Goal: Task Accomplishment & Management: Use online tool/utility

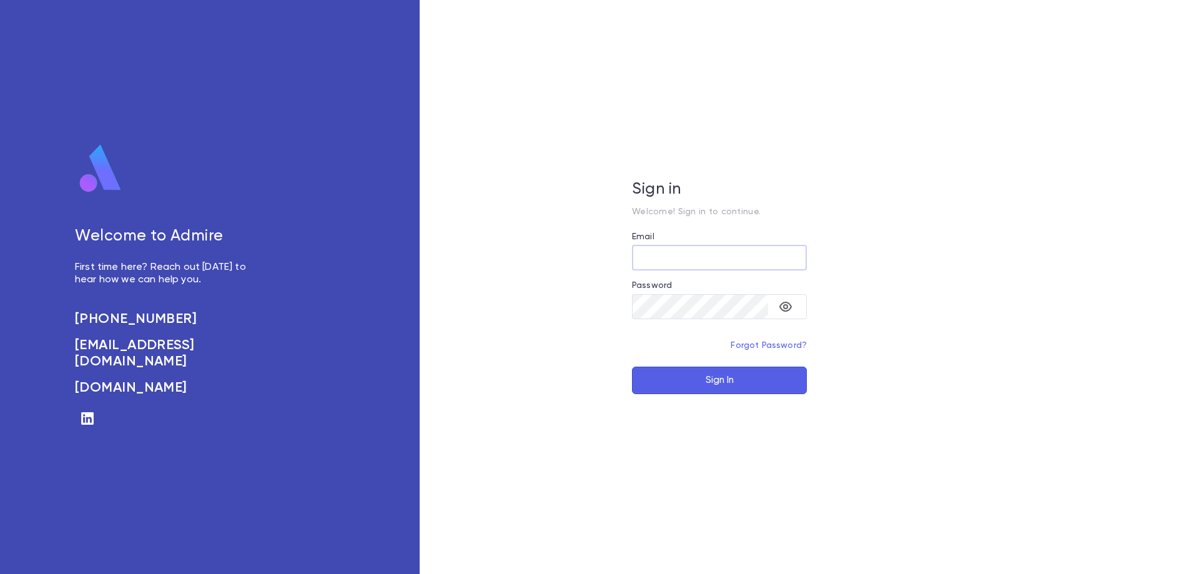
click at [668, 251] on input "Email" at bounding box center [719, 258] width 175 height 24
click at [668, 252] on input "Email" at bounding box center [719, 258] width 175 height 24
click at [776, 259] on input "**********" at bounding box center [719, 258] width 175 height 24
click at [771, 262] on input "**********" at bounding box center [719, 258] width 175 height 24
type input "**********"
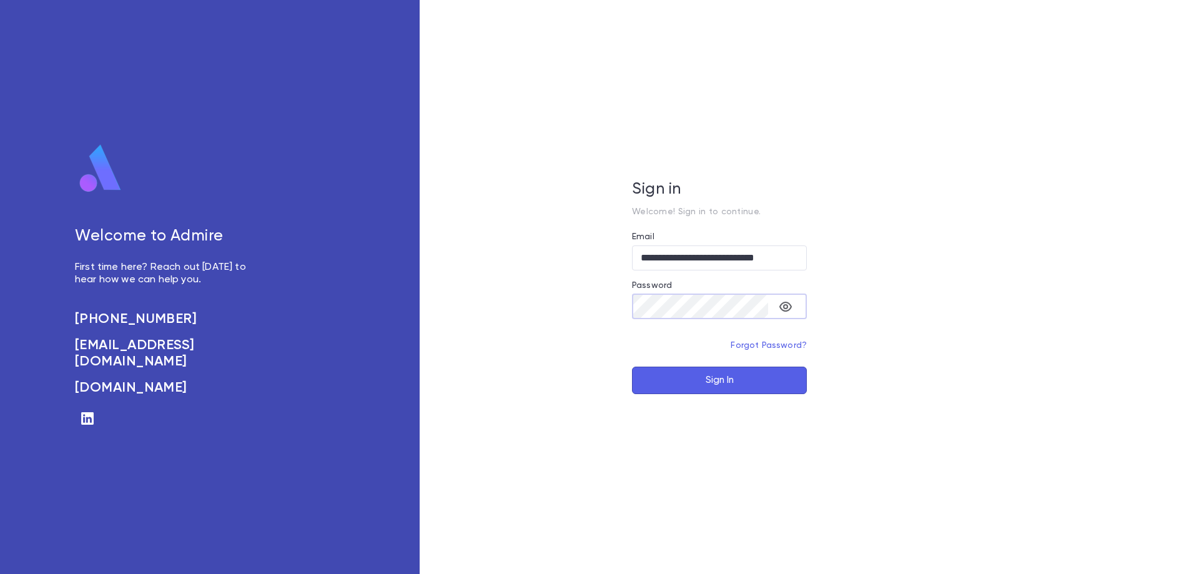
click at [632, 367] on button "Sign In" at bounding box center [719, 380] width 175 height 27
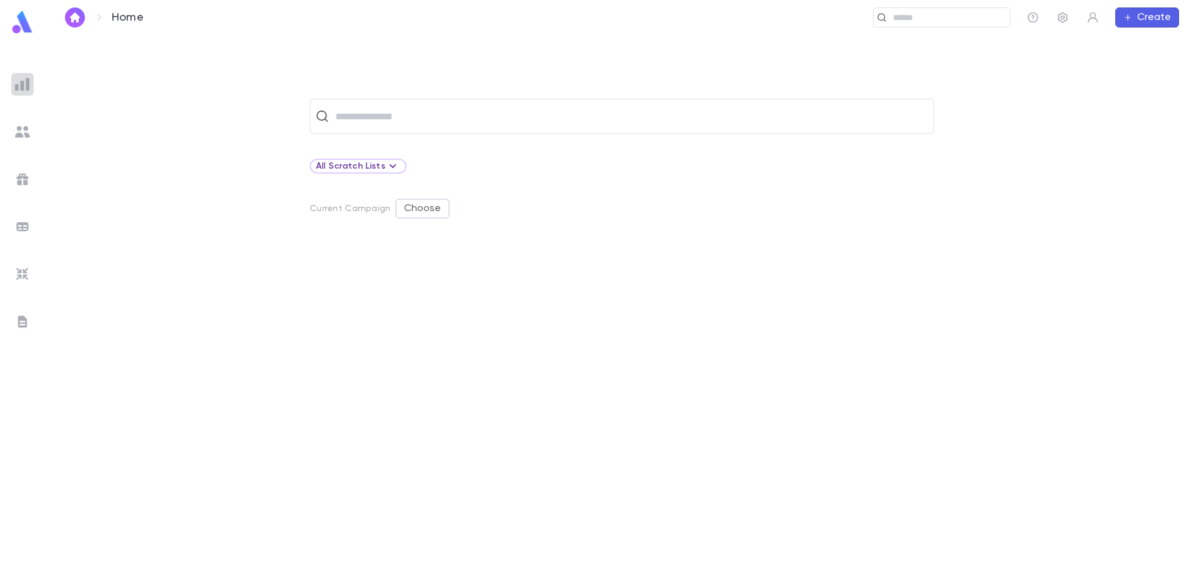
click at [18, 84] on img at bounding box center [22, 84] width 15 height 15
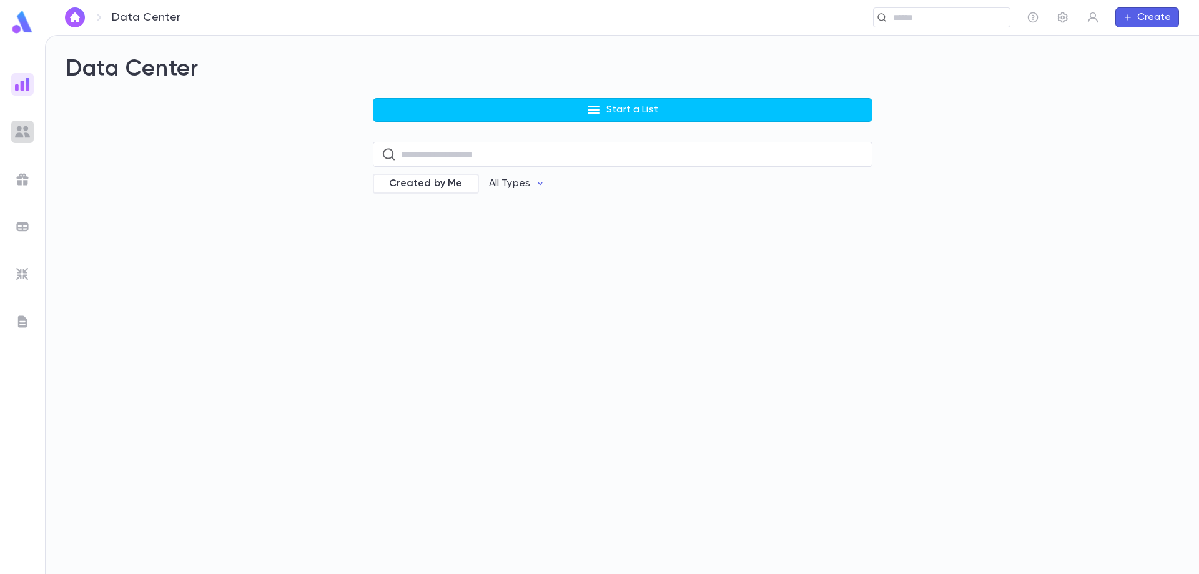
click at [22, 132] on img at bounding box center [22, 131] width 15 height 15
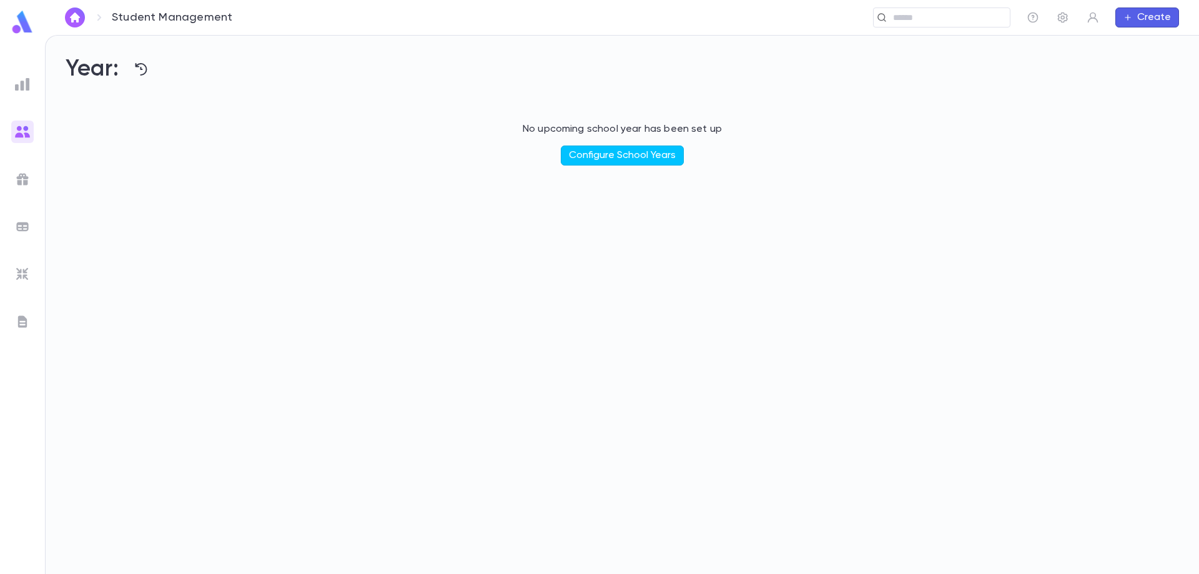
click at [19, 183] on img at bounding box center [22, 179] width 15 height 15
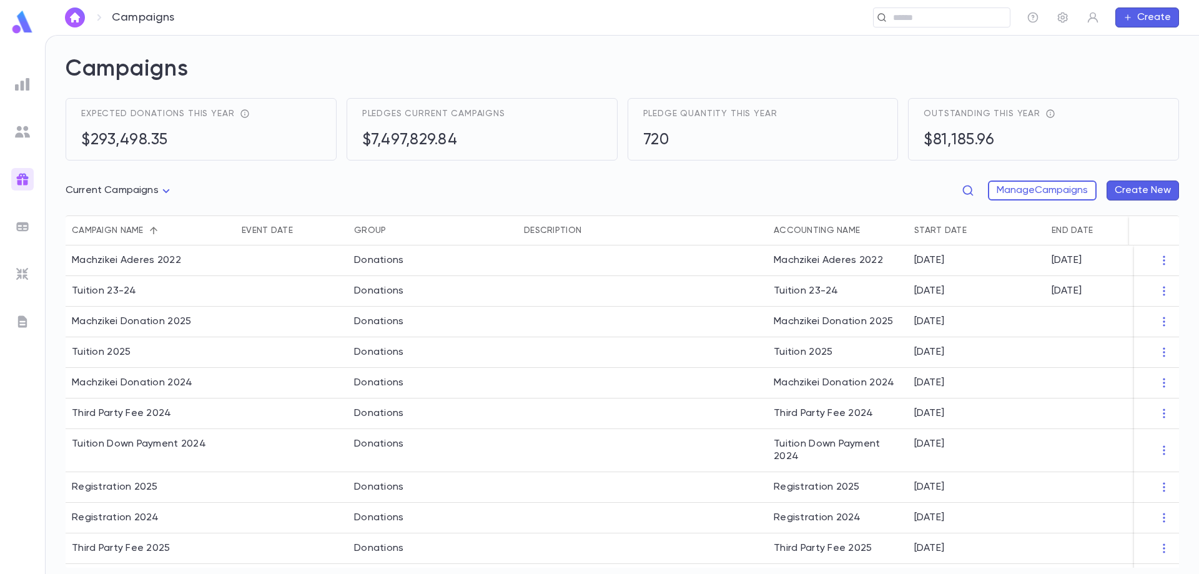
click at [19, 226] on img at bounding box center [22, 226] width 15 height 15
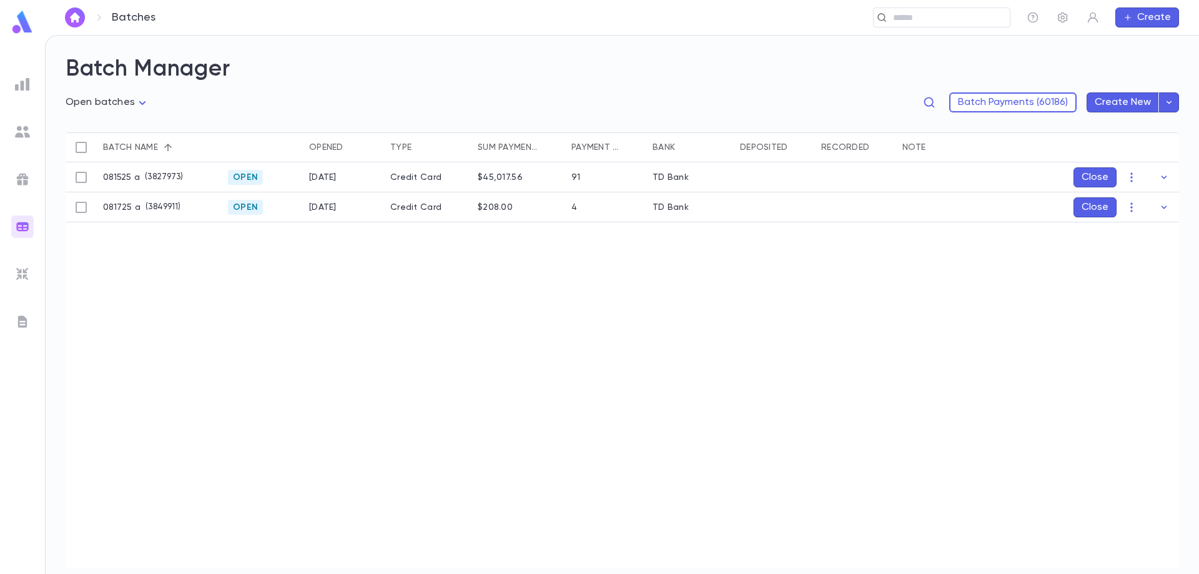
click at [20, 276] on img at bounding box center [22, 274] width 15 height 15
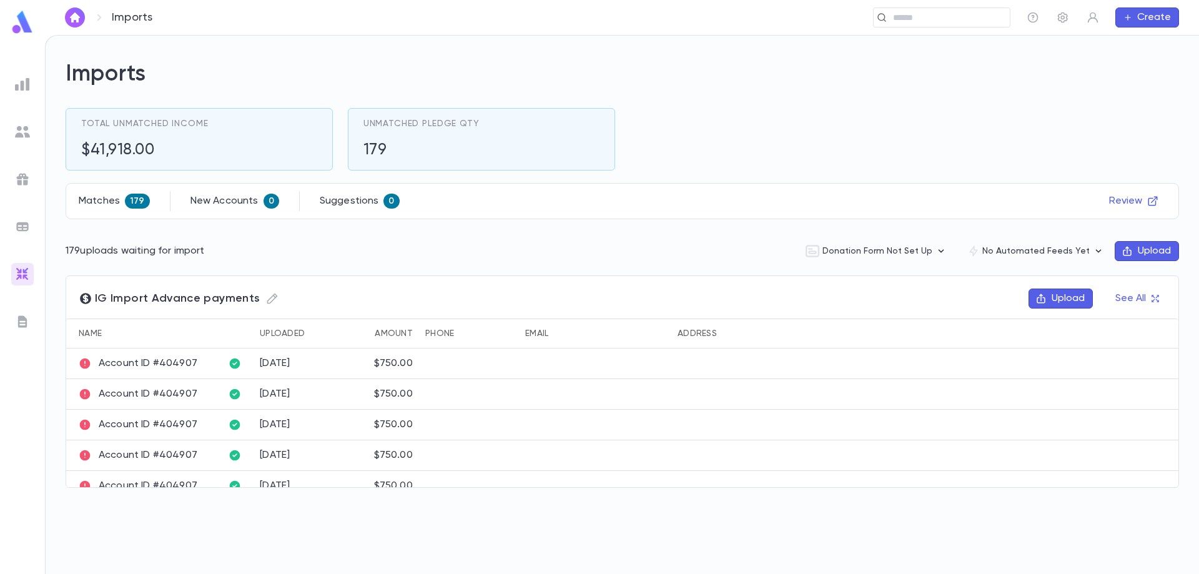
click at [21, 319] on img at bounding box center [22, 321] width 15 height 15
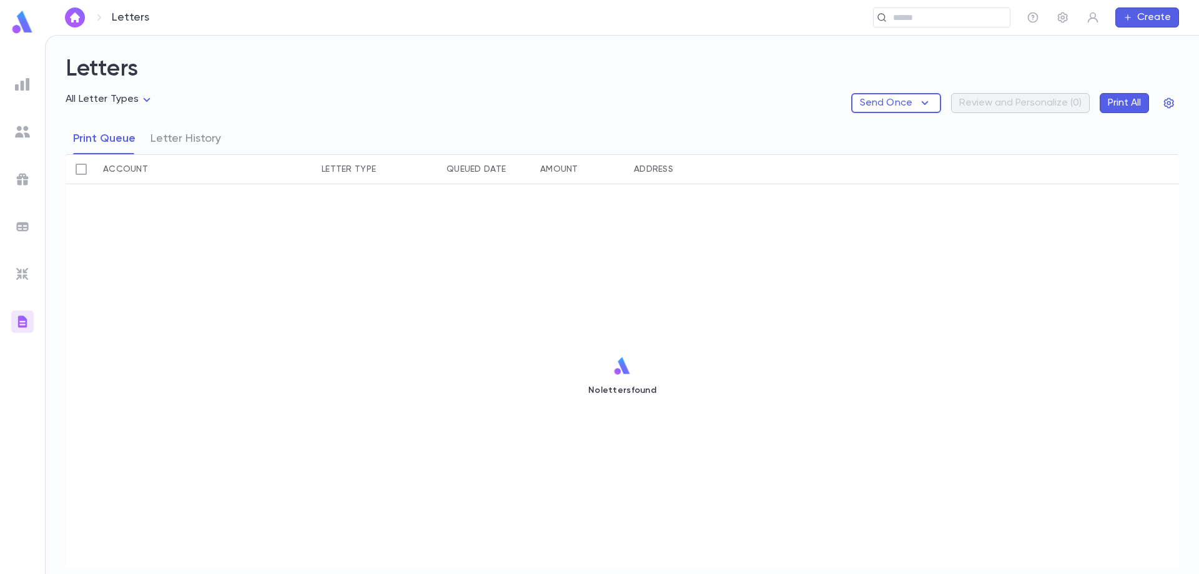
click at [21, 86] on img at bounding box center [22, 84] width 15 height 15
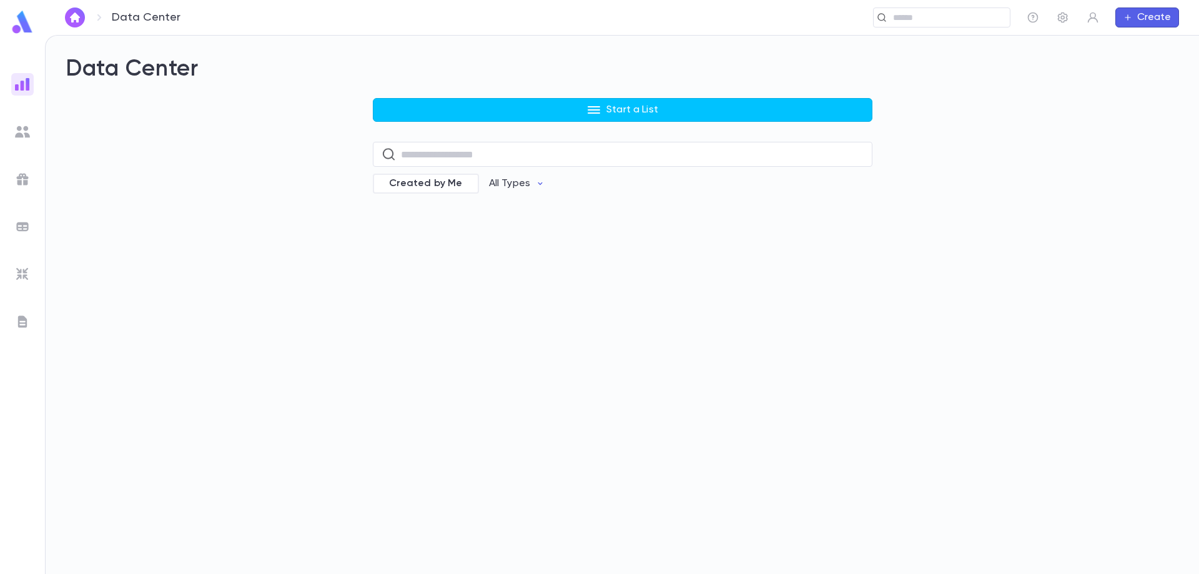
click at [17, 134] on img at bounding box center [22, 131] width 15 height 15
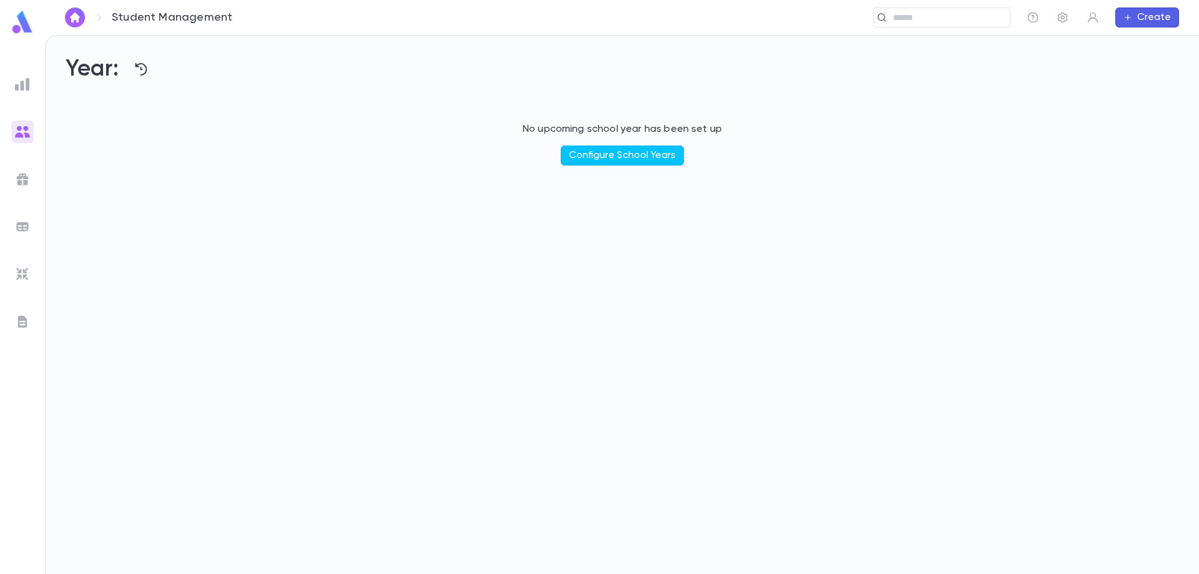
click at [27, 186] on img at bounding box center [22, 179] width 15 height 15
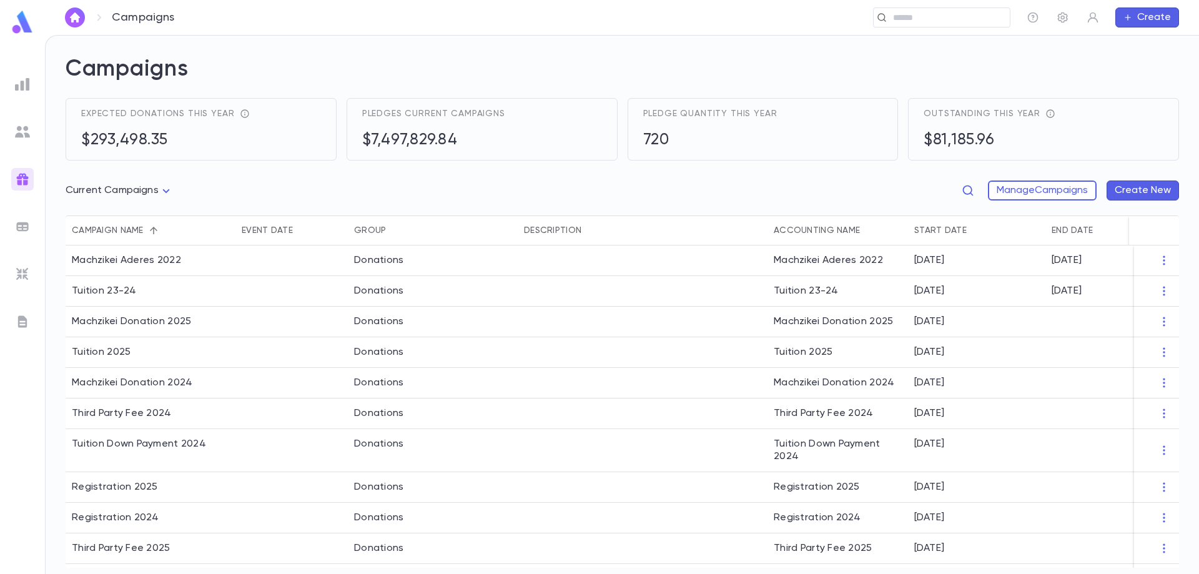
click at [153, 228] on icon "Sort" at bounding box center [153, 230] width 7 height 7
click at [155, 229] on icon "Sort" at bounding box center [153, 230] width 11 height 11
click at [155, 229] on icon "Sort" at bounding box center [153, 230] width 7 height 7
click at [154, 231] on icon "Sort" at bounding box center [153, 230] width 11 height 11
click at [1053, 194] on button "Manage Campaigns" at bounding box center [1042, 191] width 109 height 20
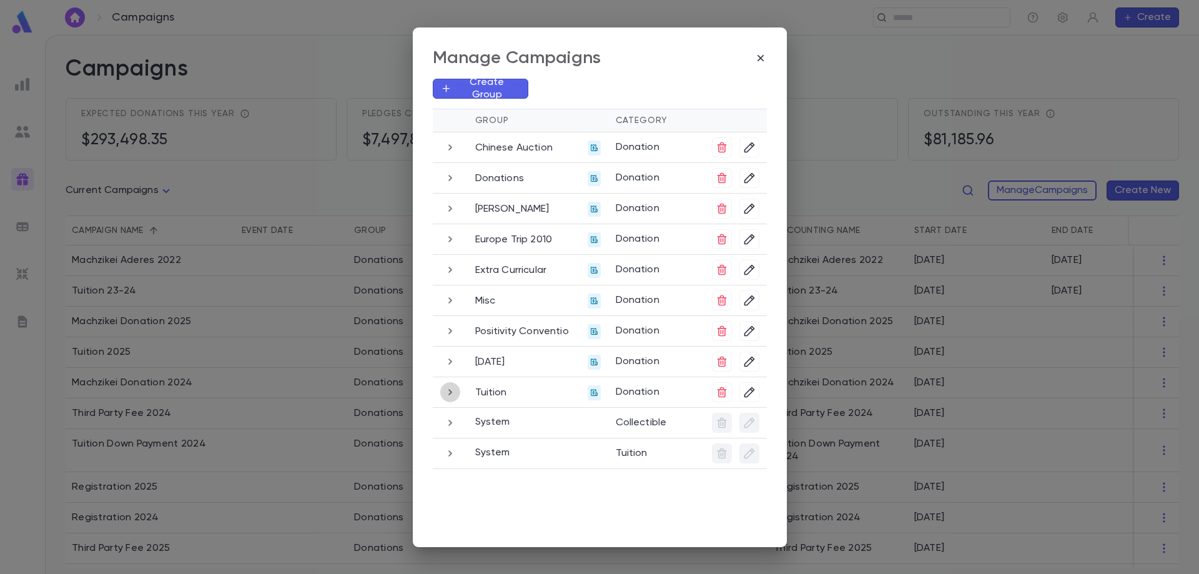
click at [452, 401] on button "button" at bounding box center [450, 392] width 20 height 20
click at [450, 396] on icon "button" at bounding box center [451, 392] width 14 height 15
click at [451, 146] on icon "button" at bounding box center [451, 147] width 4 height 6
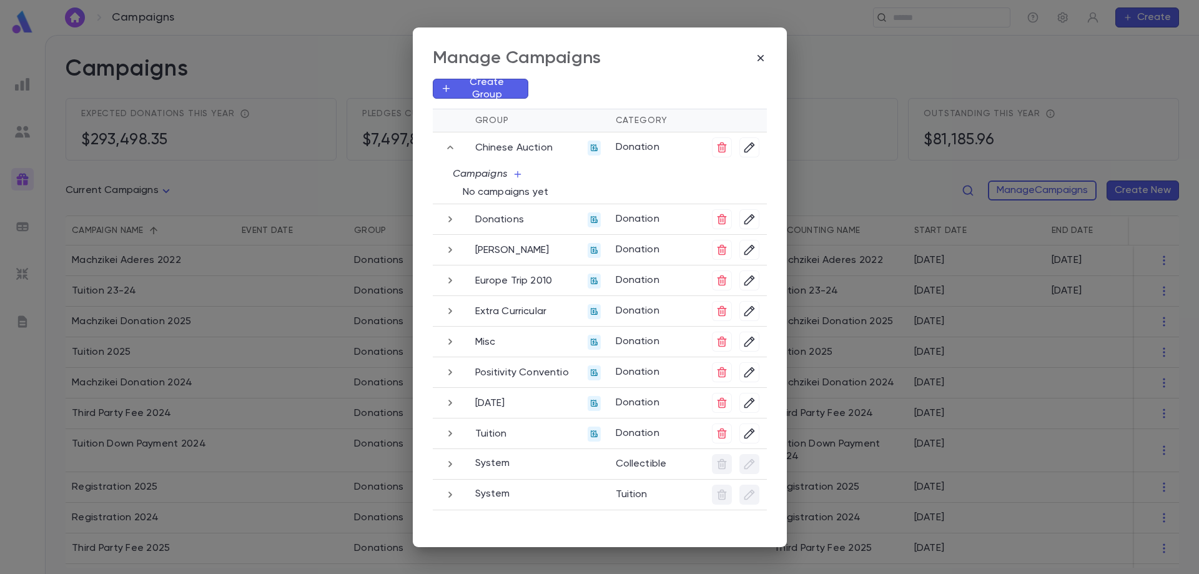
click at [449, 216] on icon "button" at bounding box center [451, 219] width 14 height 15
click at [453, 252] on icon "button" at bounding box center [451, 249] width 14 height 15
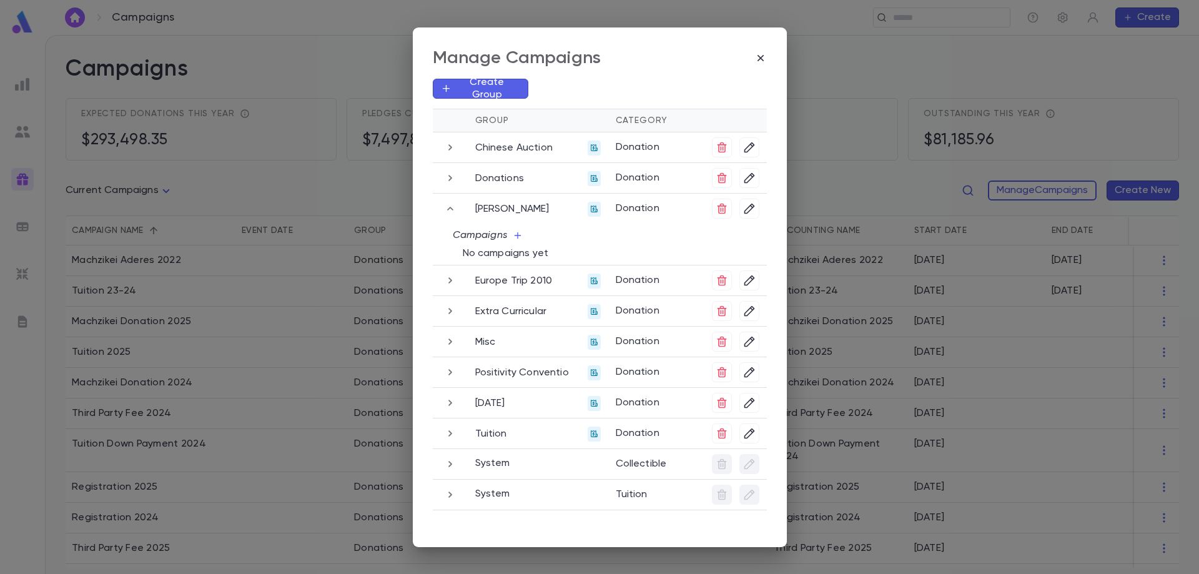
click at [449, 280] on icon "button" at bounding box center [451, 280] width 14 height 15
click at [455, 313] on icon "button" at bounding box center [451, 311] width 14 height 15
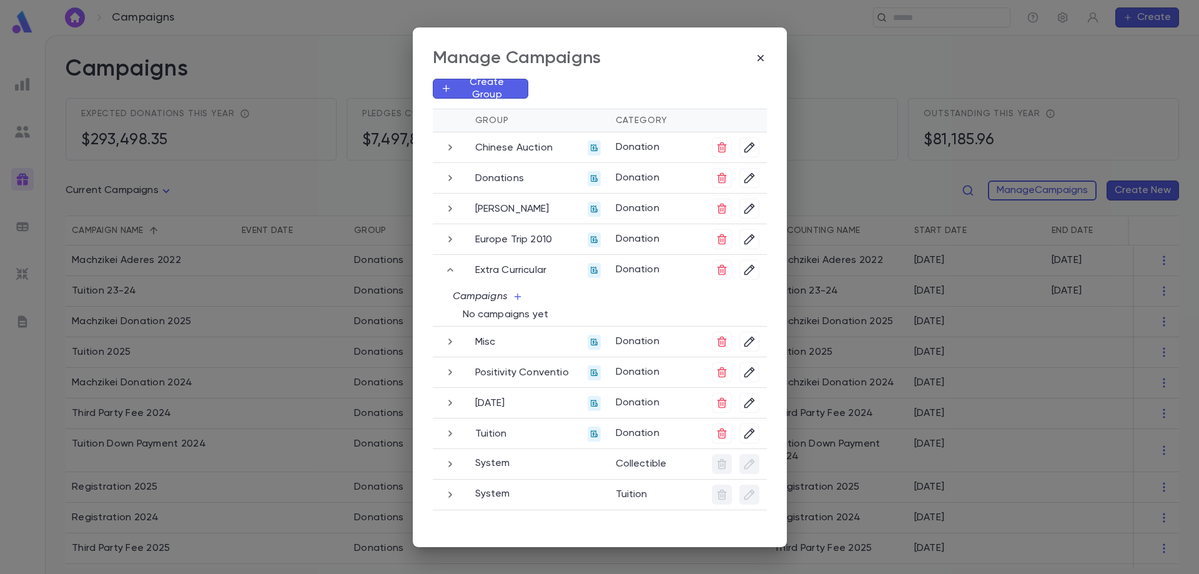
click at [450, 342] on icon "button" at bounding box center [451, 342] width 4 height 6
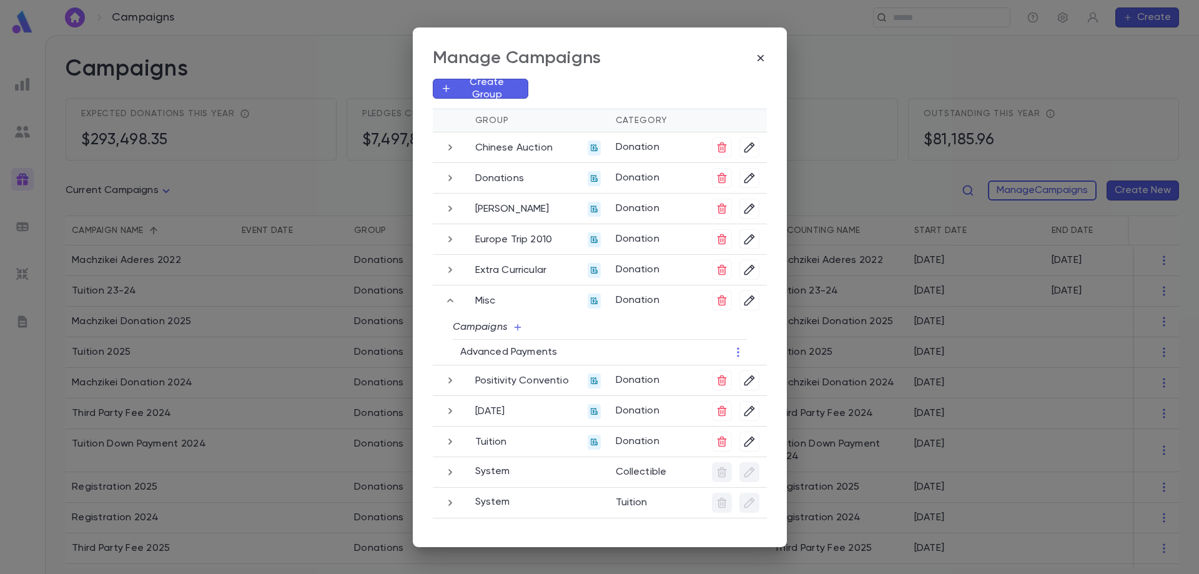
click at [449, 308] on button "button" at bounding box center [450, 300] width 20 height 20
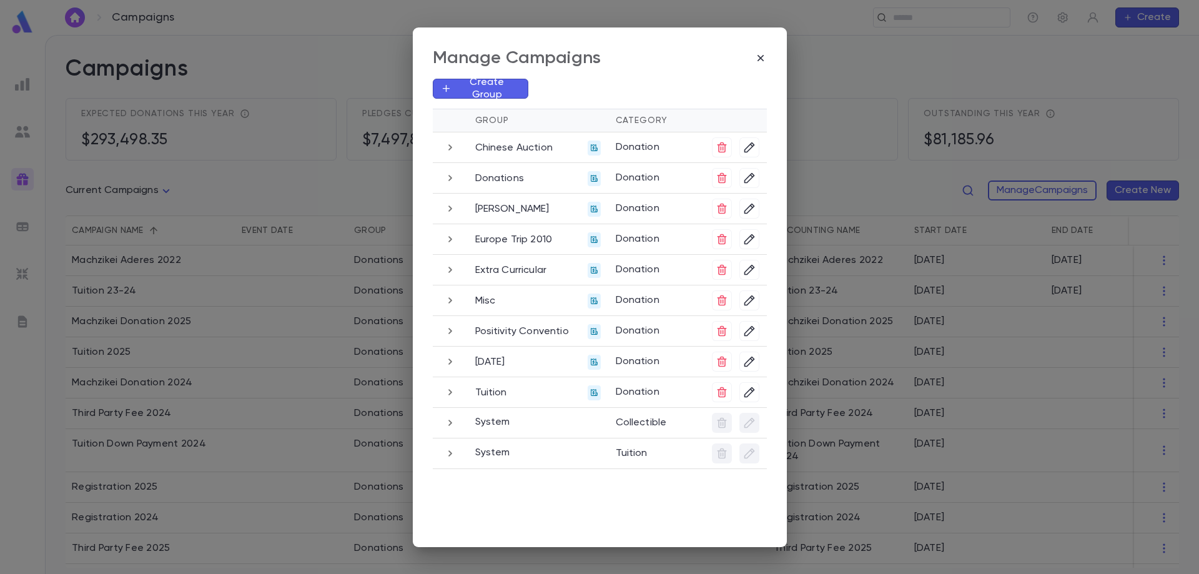
click at [449, 308] on button "button" at bounding box center [450, 300] width 20 height 20
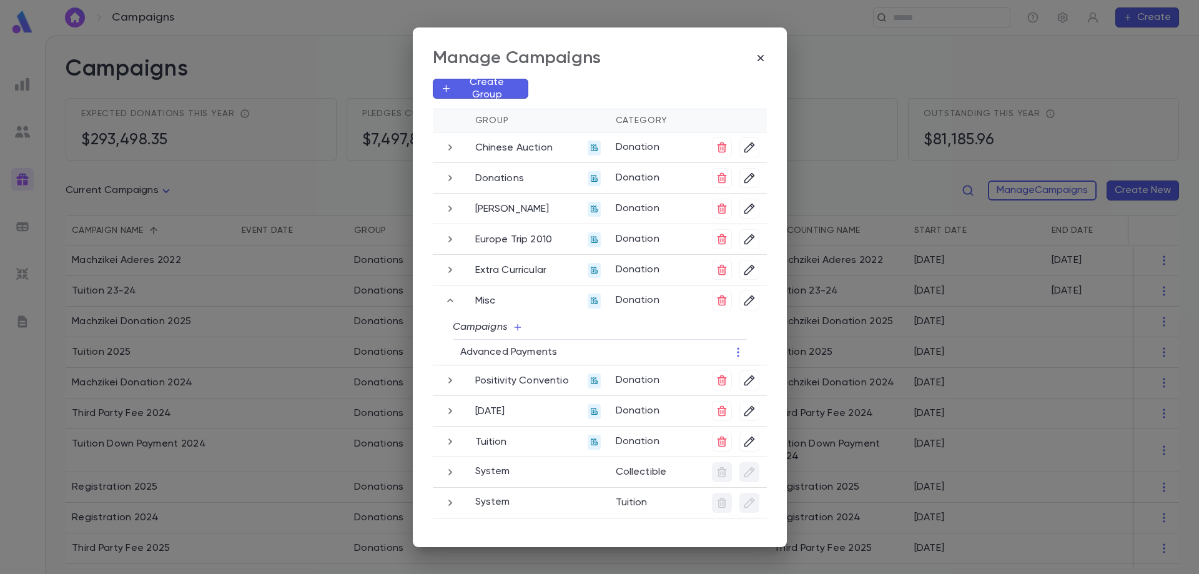
click at [452, 381] on icon "button" at bounding box center [451, 380] width 14 height 15
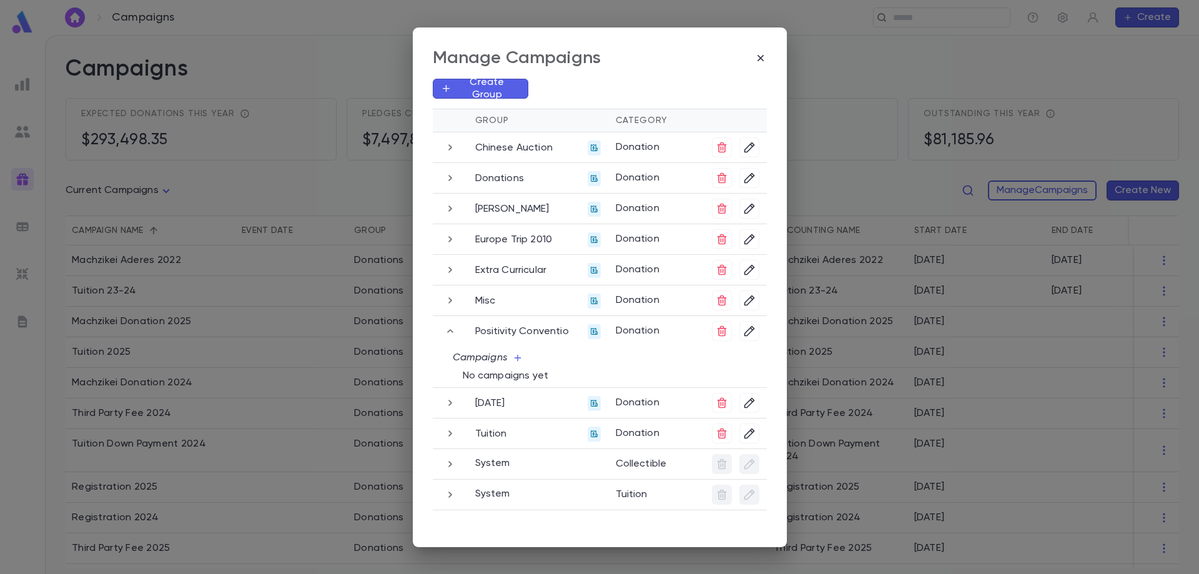
click at [452, 390] on td at bounding box center [450, 402] width 35 height 31
click at [451, 400] on icon "button" at bounding box center [451, 402] width 14 height 15
click at [447, 436] on icon "button" at bounding box center [451, 433] width 14 height 15
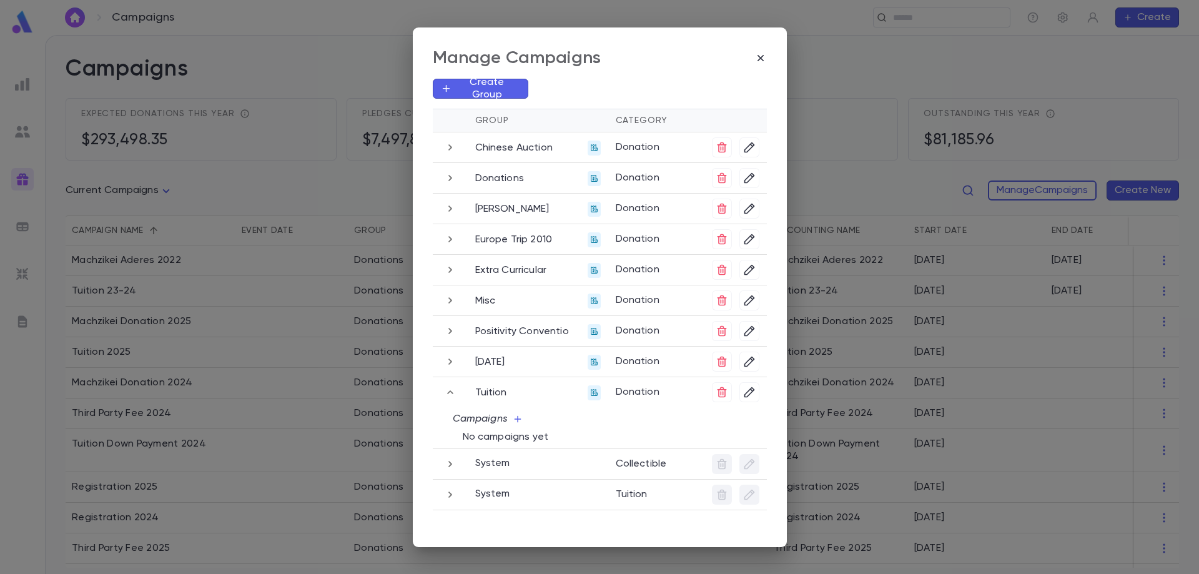
click at [449, 468] on icon "button" at bounding box center [451, 464] width 14 height 15
click at [450, 480] on icon "button" at bounding box center [451, 479] width 4 height 6
click at [762, 56] on icon "button" at bounding box center [760, 57] width 6 height 6
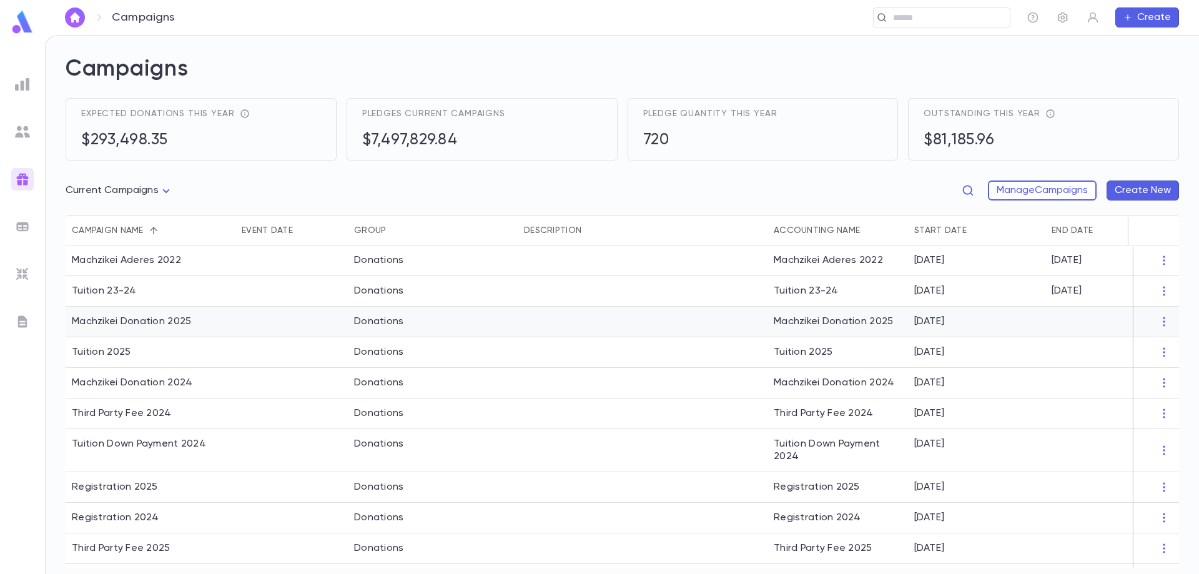
click at [162, 325] on div "Machzikei Donation 2025" at bounding box center [131, 321] width 119 height 12
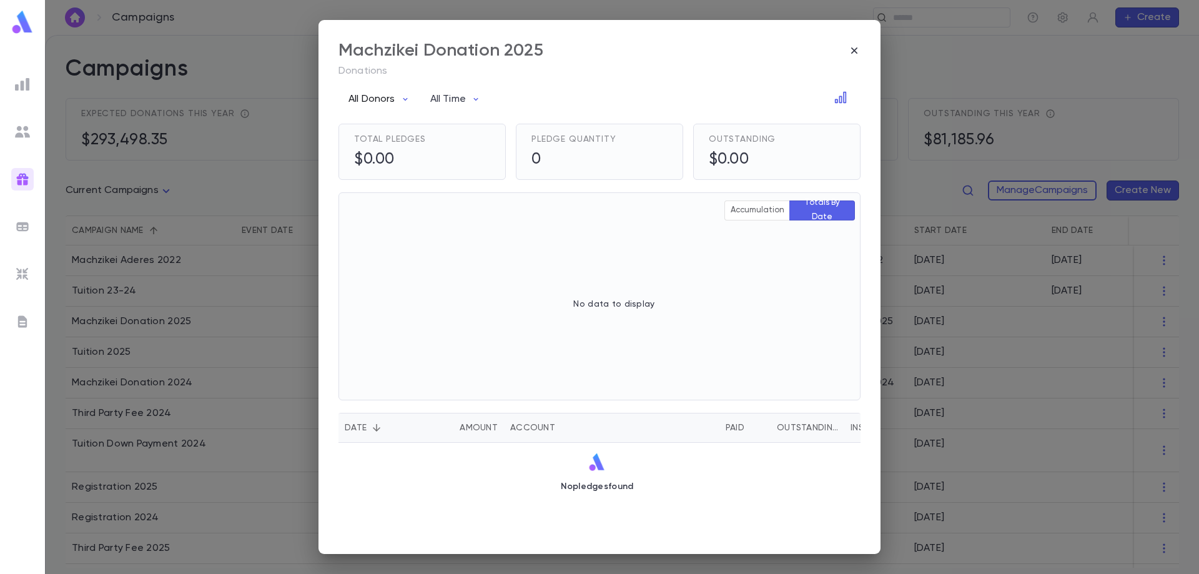
click at [406, 98] on icon "button" at bounding box center [405, 99] width 10 height 10
click at [406, 98] on div at bounding box center [599, 287] width 1199 height 574
click at [406, 98] on icon "button" at bounding box center [405, 99] width 10 height 10
click at [854, 50] on div at bounding box center [599, 287] width 1199 height 574
click at [850, 49] on icon "button" at bounding box center [854, 50] width 12 height 12
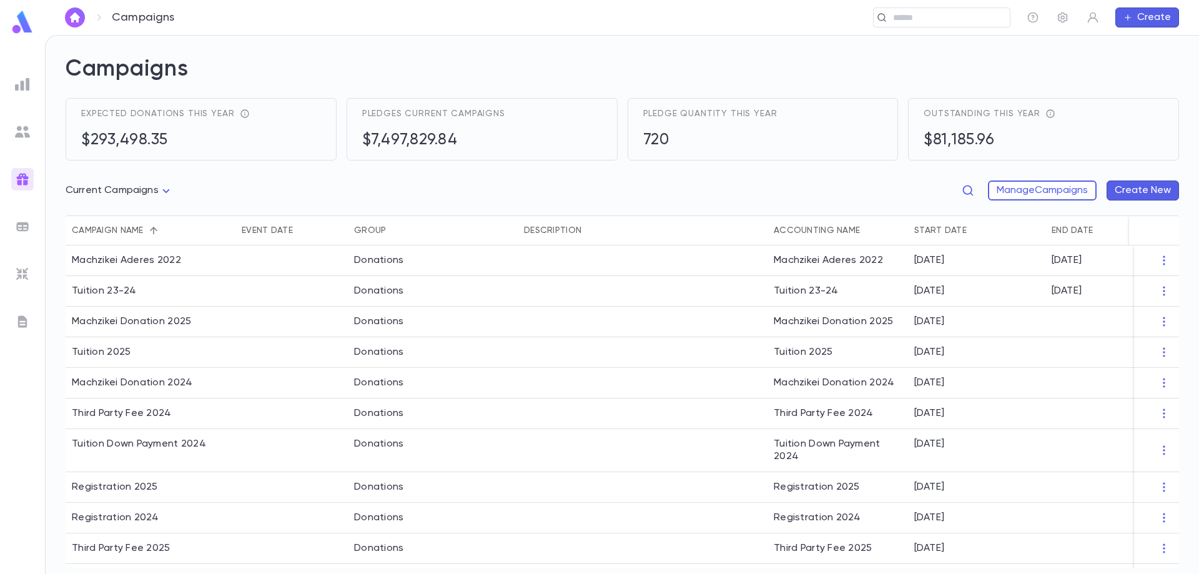
click at [160, 18] on p "Campaigns" at bounding box center [143, 18] width 63 height 14
click at [19, 89] on img at bounding box center [22, 84] width 15 height 15
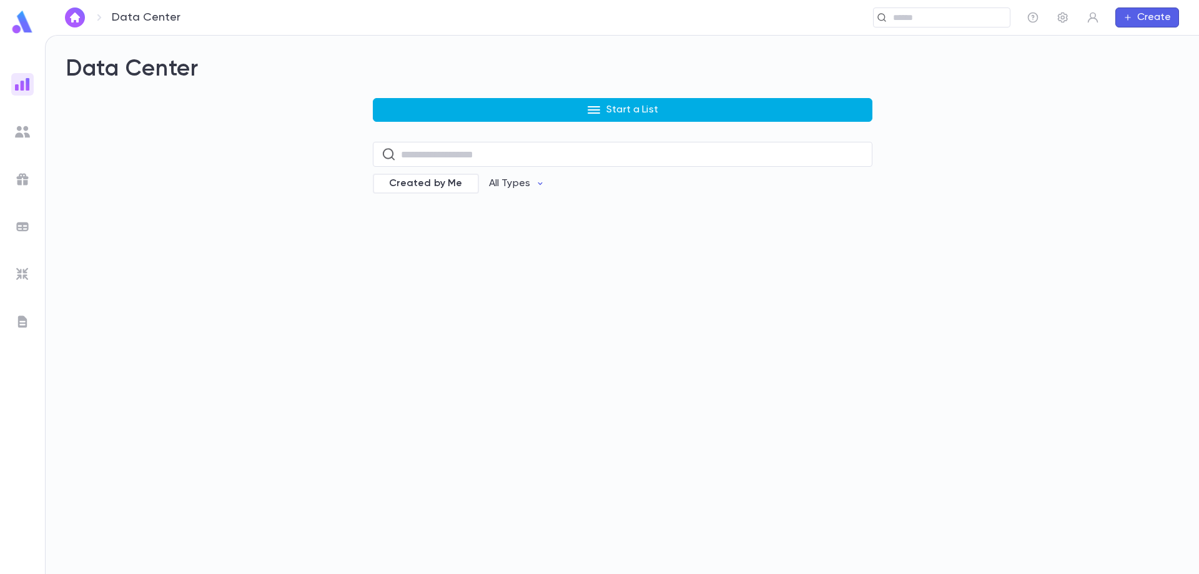
click at [642, 107] on p "Start a List" at bounding box center [633, 110] width 52 height 12
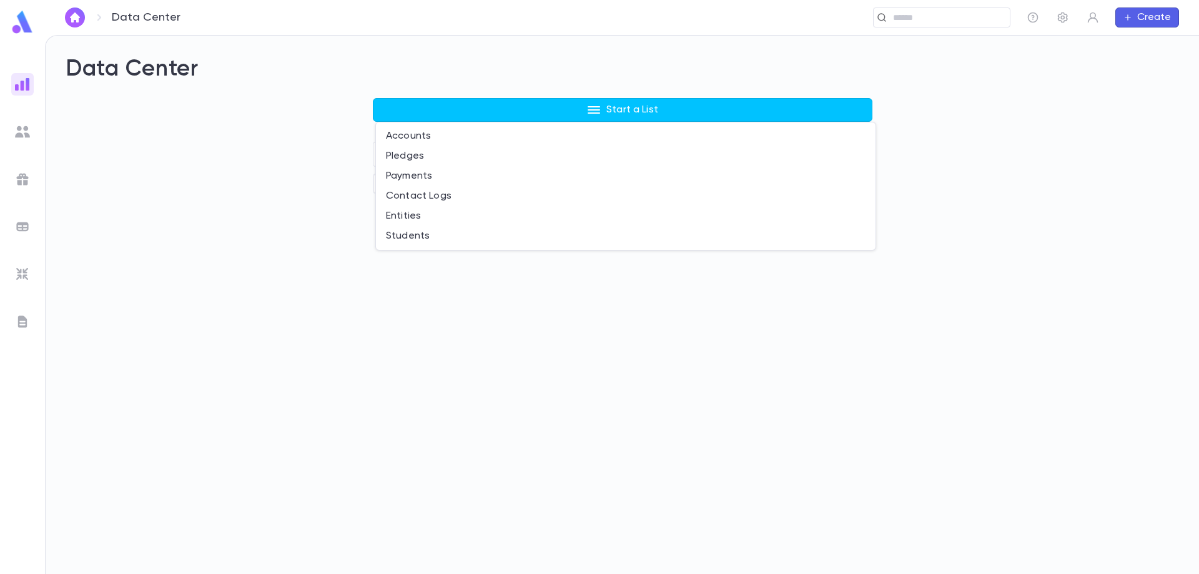
click at [20, 129] on div at bounding box center [599, 287] width 1199 height 574
click at [17, 95] on ul at bounding box center [22, 321] width 45 height 506
click at [18, 90] on img at bounding box center [22, 84] width 15 height 15
click at [22, 138] on img at bounding box center [22, 131] width 15 height 15
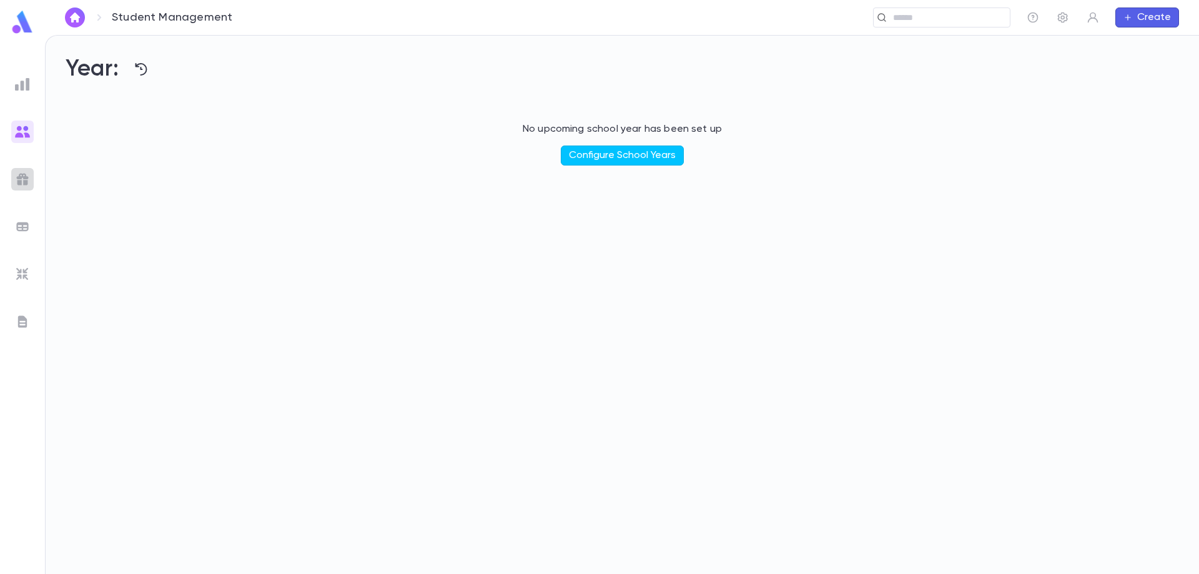
click at [24, 181] on img at bounding box center [22, 179] width 15 height 15
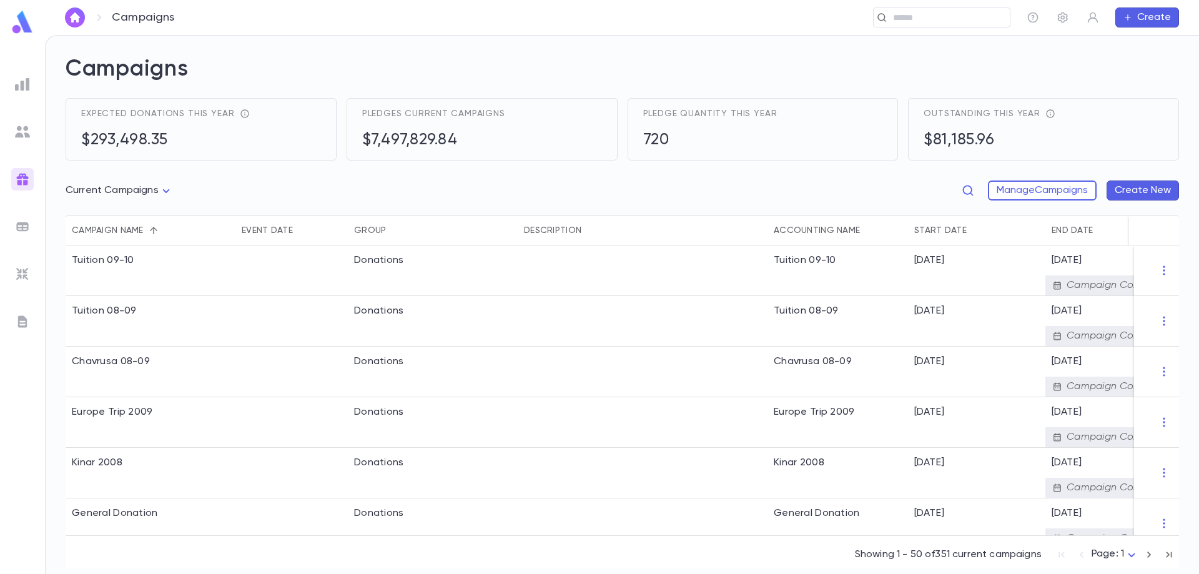
click at [21, 226] on img at bounding box center [22, 226] width 15 height 15
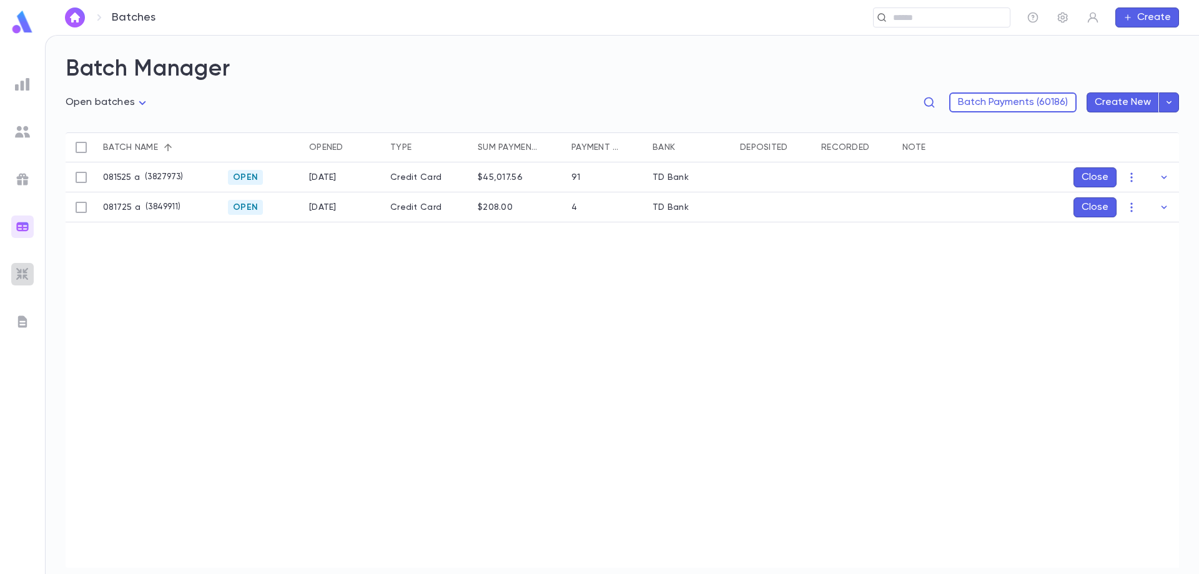
click at [16, 277] on img at bounding box center [22, 274] width 15 height 15
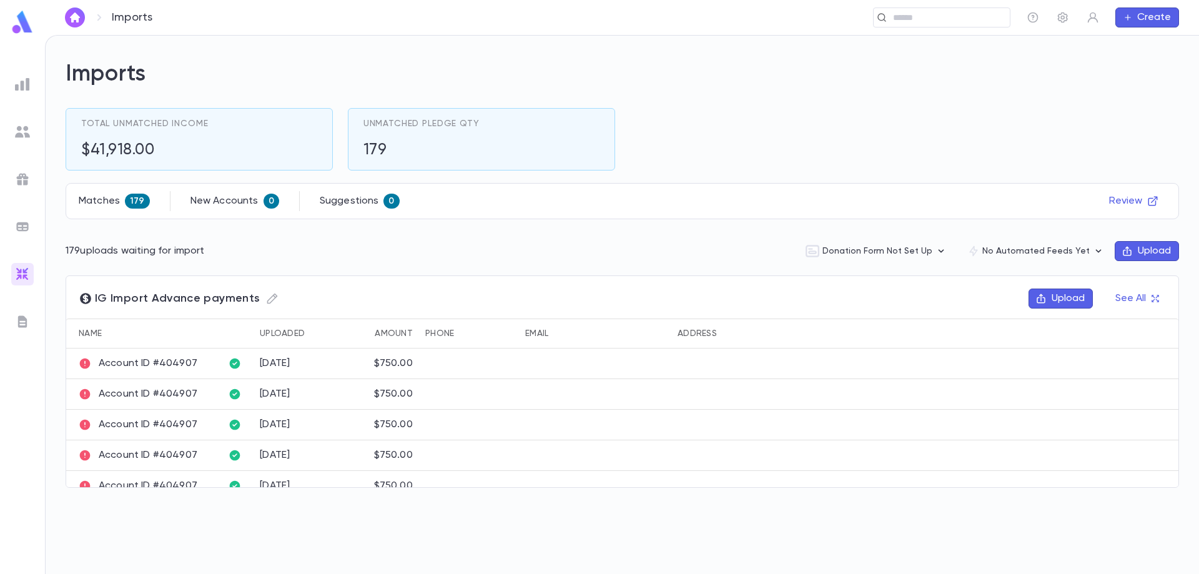
click at [22, 323] on img at bounding box center [22, 321] width 15 height 15
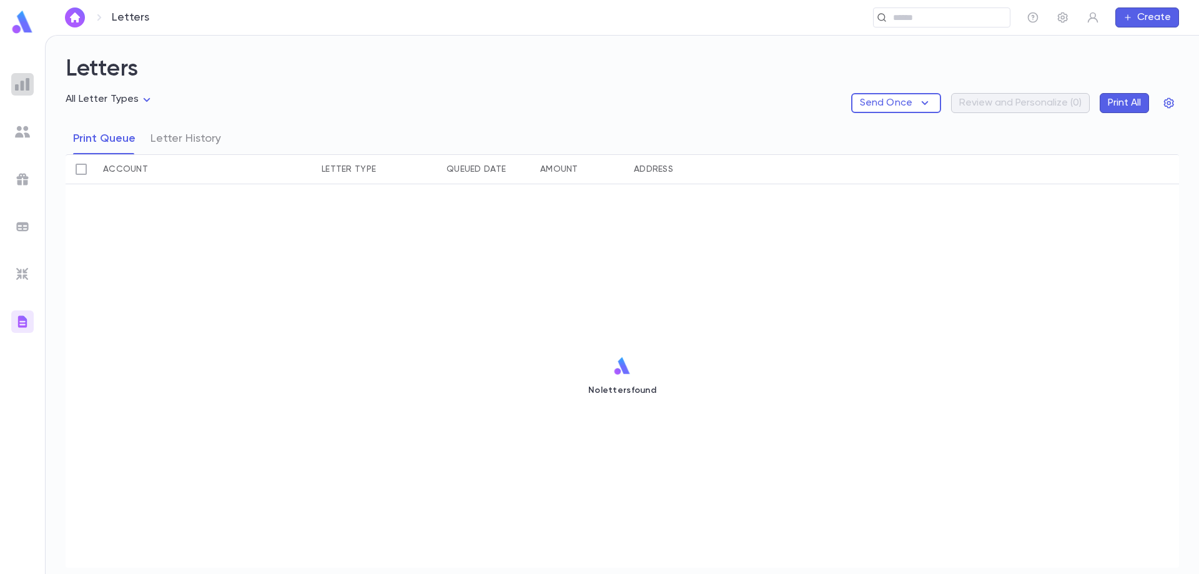
click at [24, 91] on div at bounding box center [22, 84] width 22 height 22
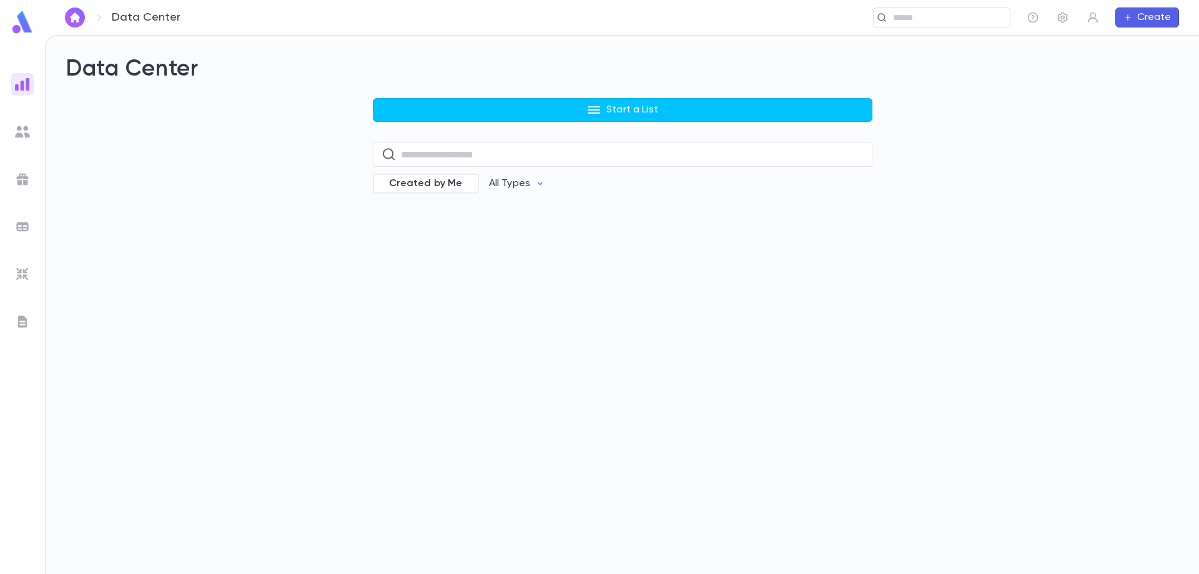
click at [530, 112] on button "Start a List" at bounding box center [623, 110] width 500 height 24
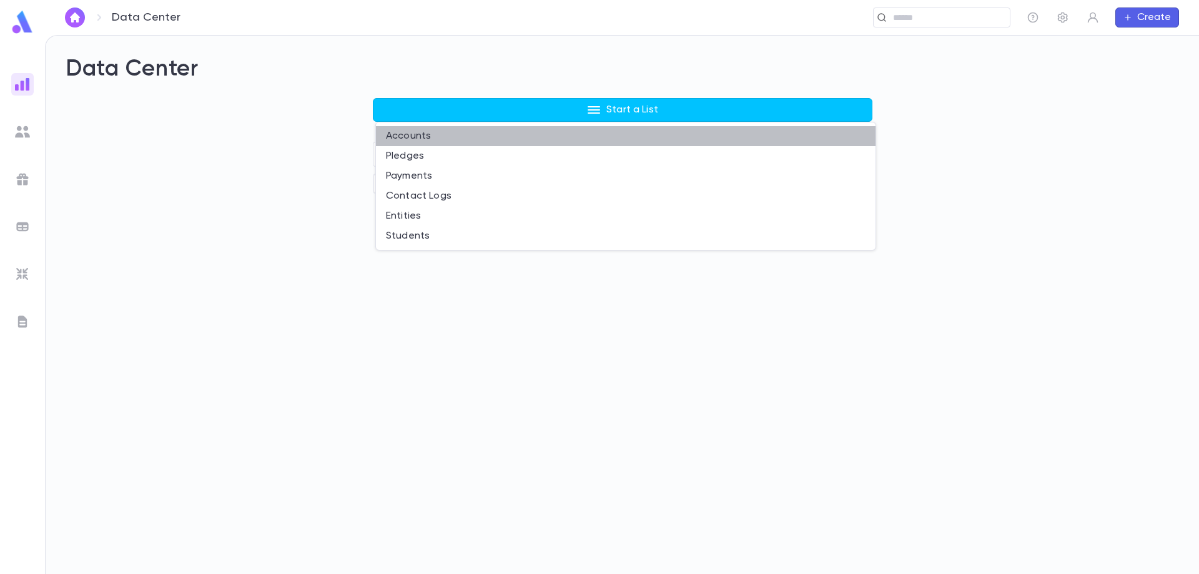
click at [412, 139] on li "Accounts" at bounding box center [626, 136] width 500 height 20
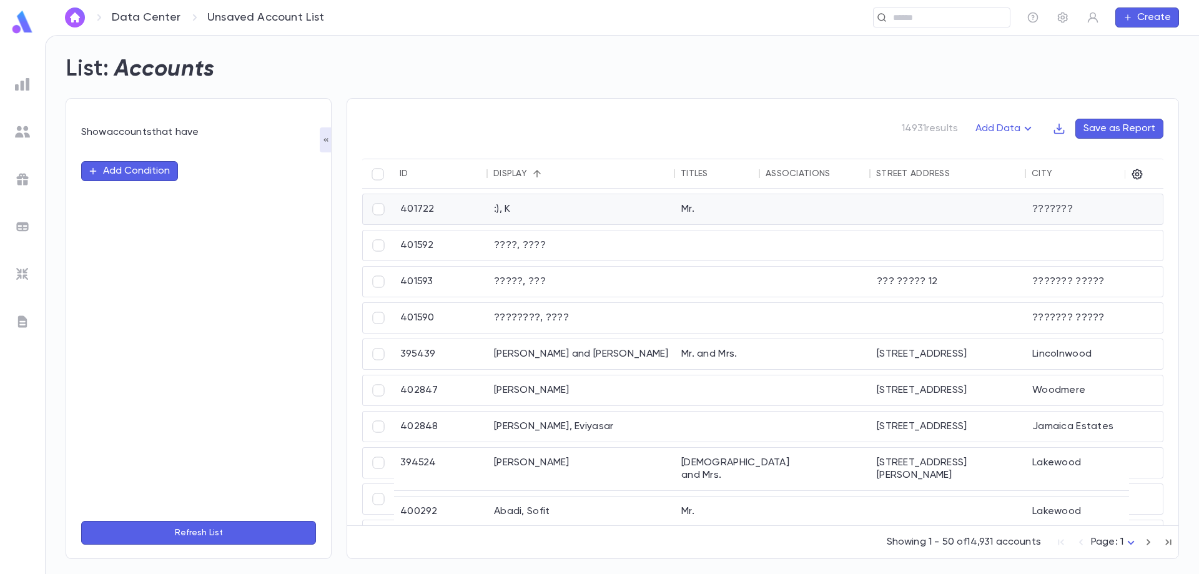
click at [585, 212] on div ":), K" at bounding box center [581, 209] width 187 height 30
click at [21, 130] on img at bounding box center [22, 131] width 15 height 15
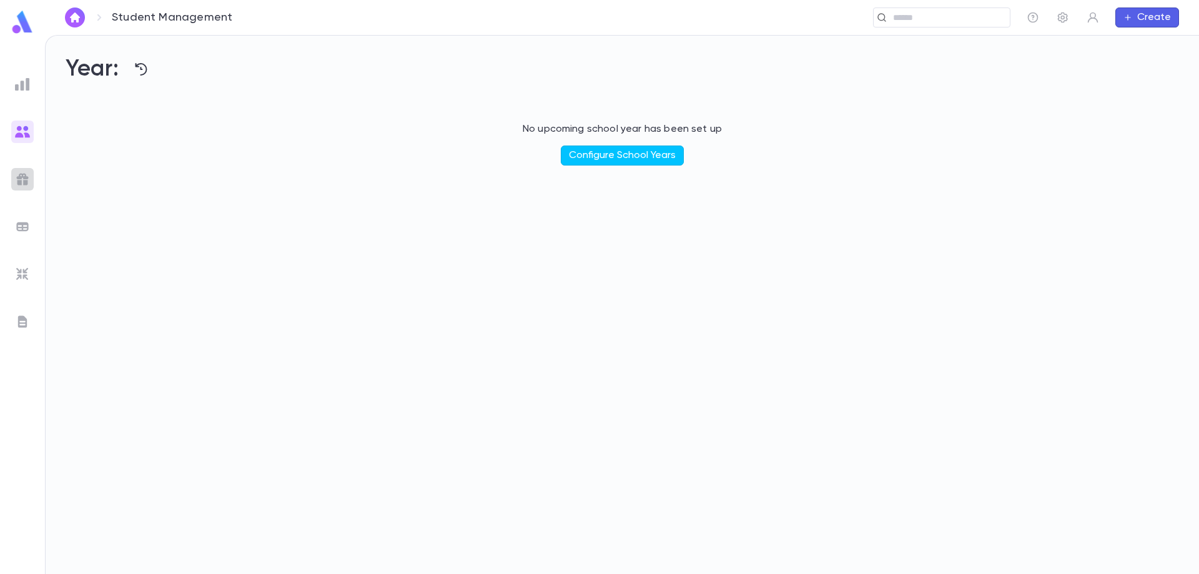
click at [24, 173] on img at bounding box center [22, 179] width 15 height 15
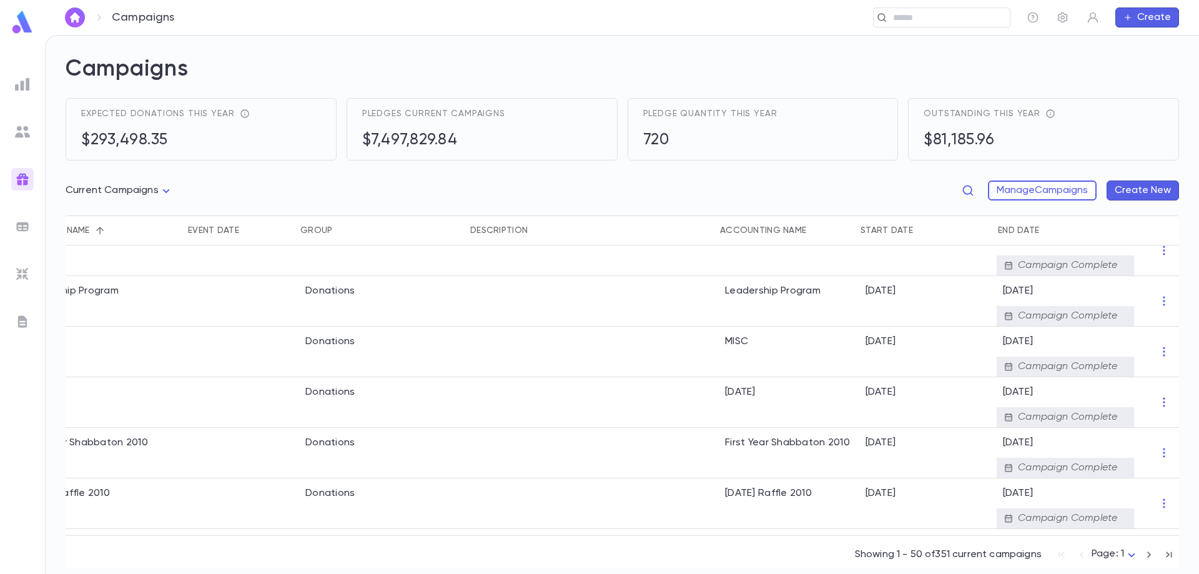
scroll to position [1437, 0]
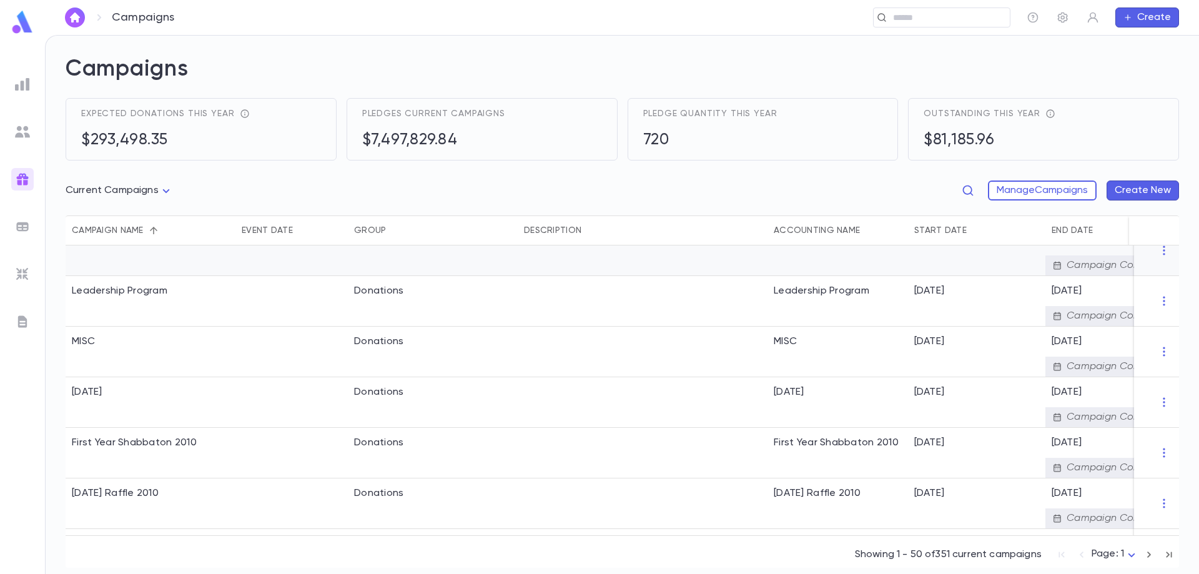
click at [101, 260] on div "Scholarship Fund" at bounding box center [151, 251] width 170 height 51
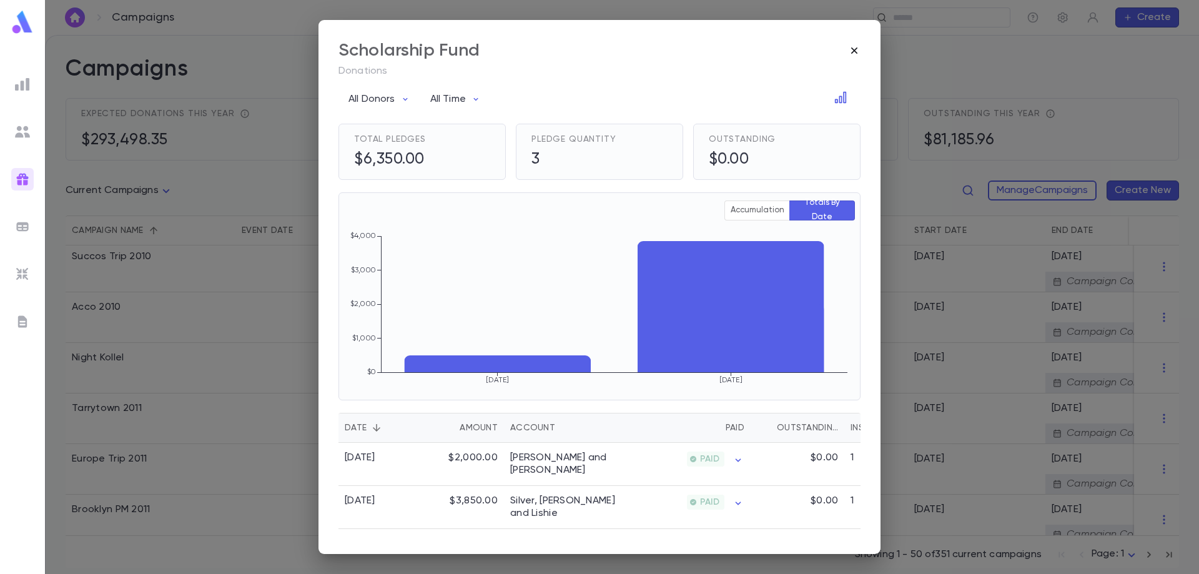
click at [855, 50] on icon "button" at bounding box center [854, 50] width 6 height 6
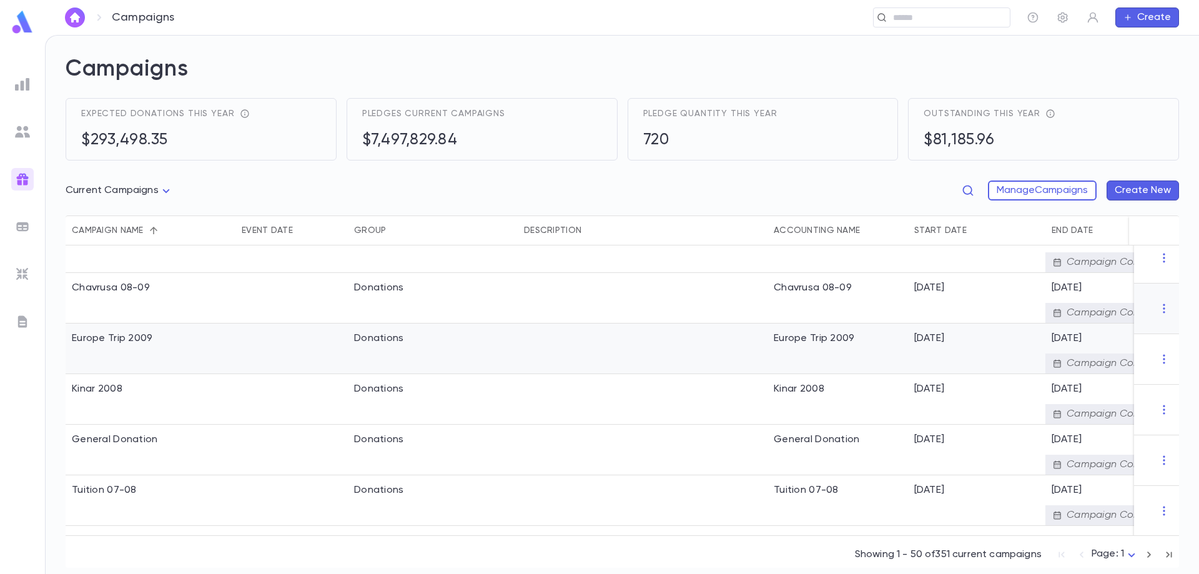
scroll to position [0, 0]
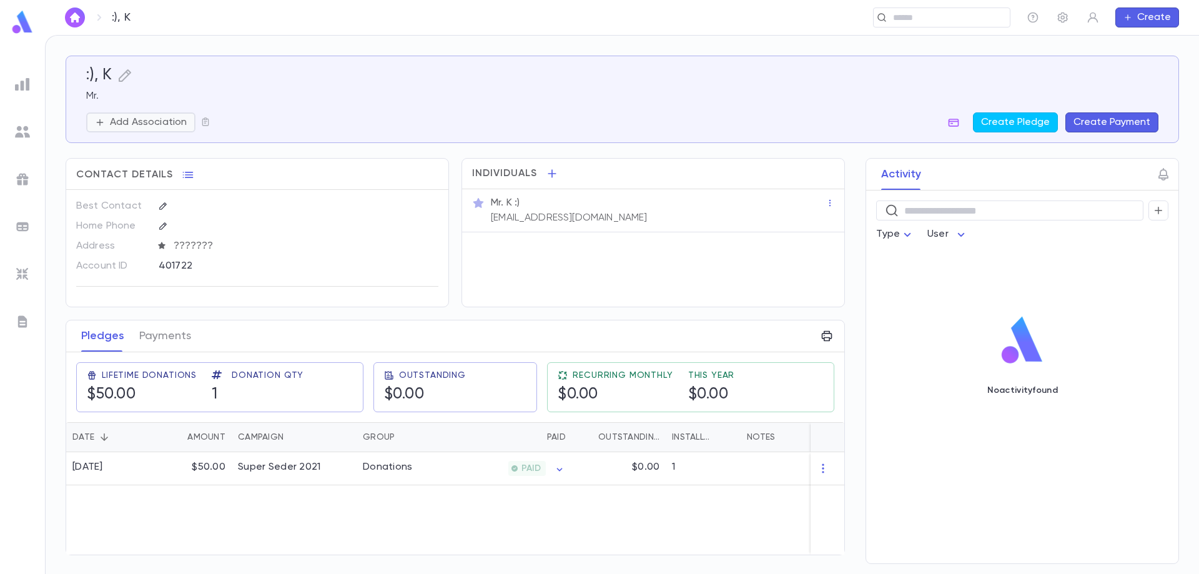
click at [168, 122] on p "Add Association" at bounding box center [148, 122] width 77 height 12
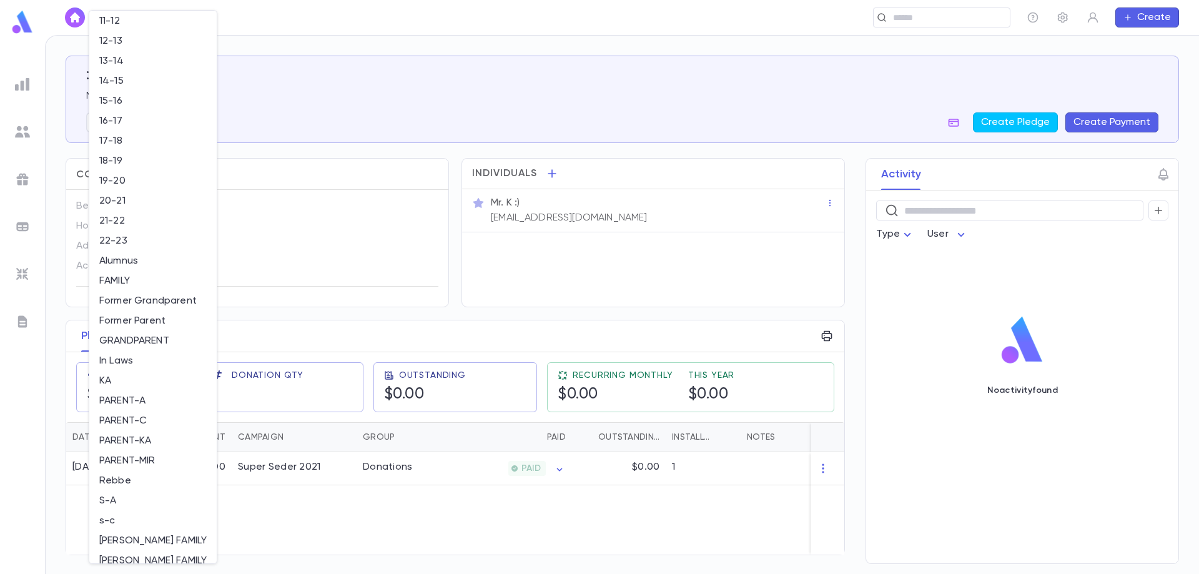
scroll to position [98, 0]
click at [282, 232] on div at bounding box center [599, 287] width 1199 height 574
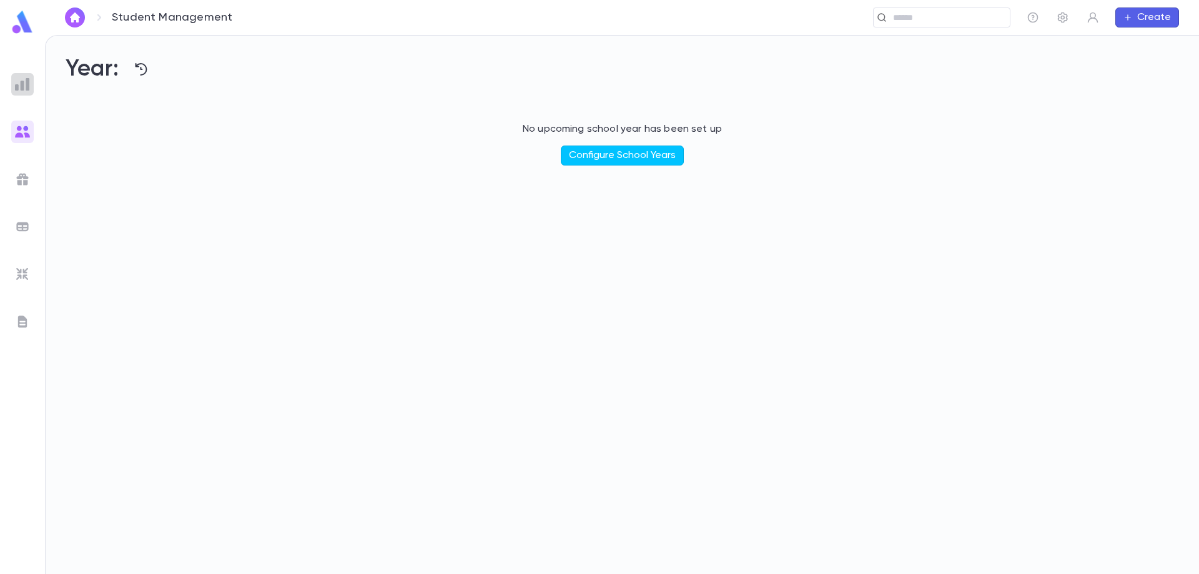
click at [24, 84] on img at bounding box center [22, 84] width 15 height 15
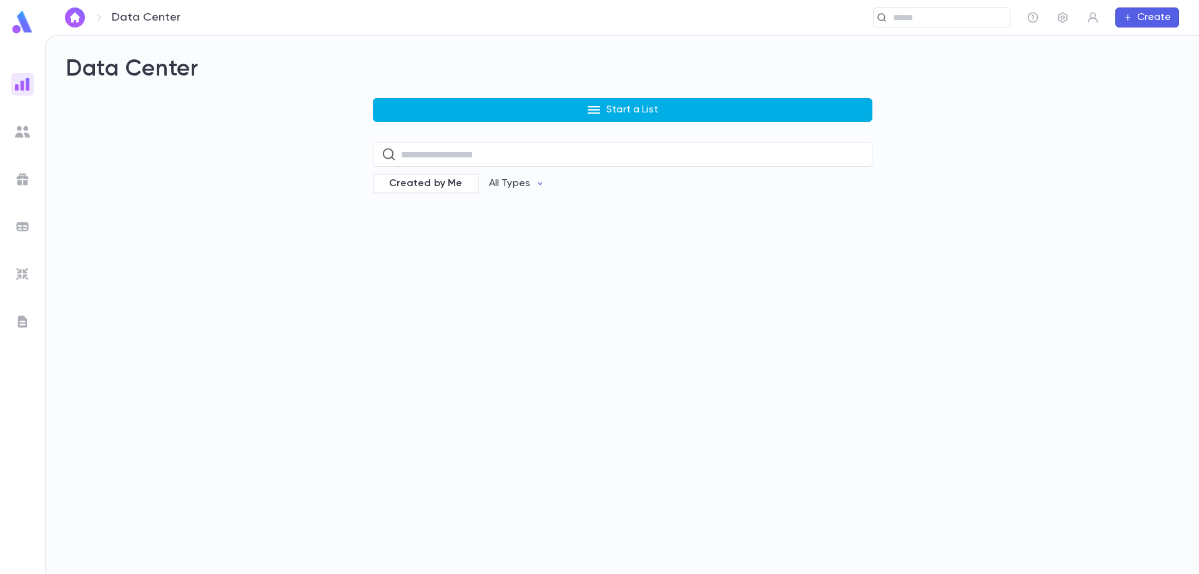
click at [578, 116] on button "Start a List" at bounding box center [623, 110] width 500 height 24
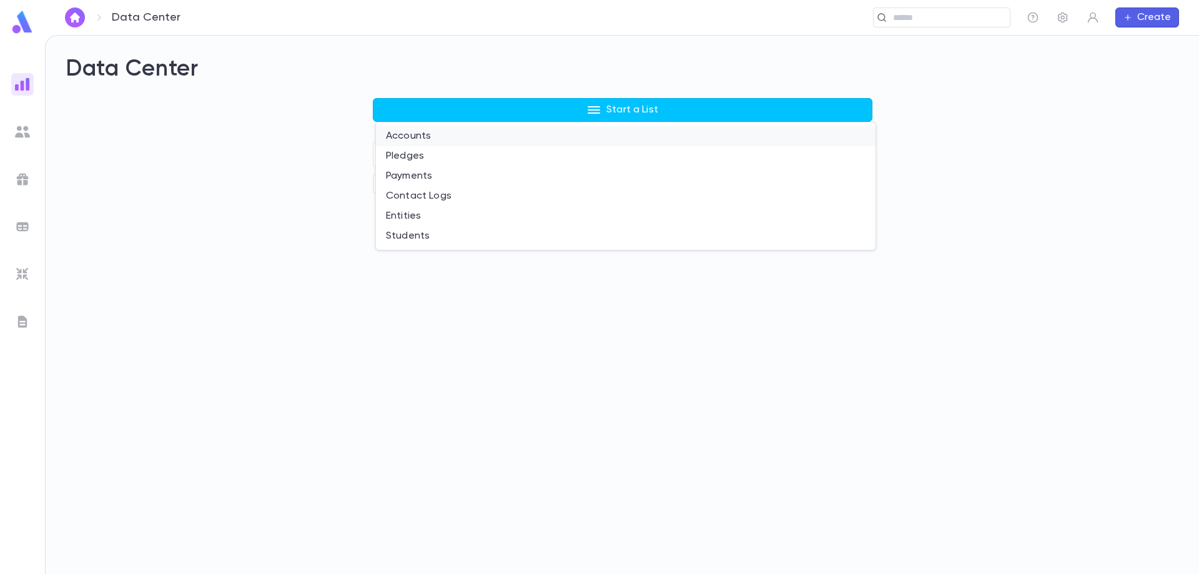
click at [427, 139] on li "Accounts" at bounding box center [626, 136] width 500 height 20
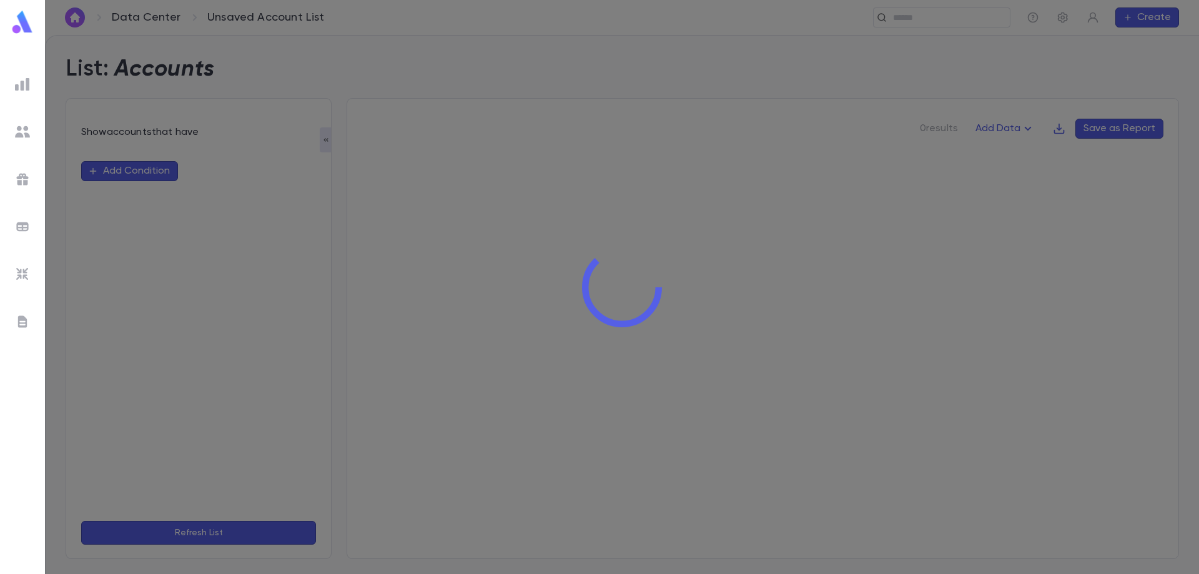
click at [159, 173] on div at bounding box center [622, 287] width 1154 height 574
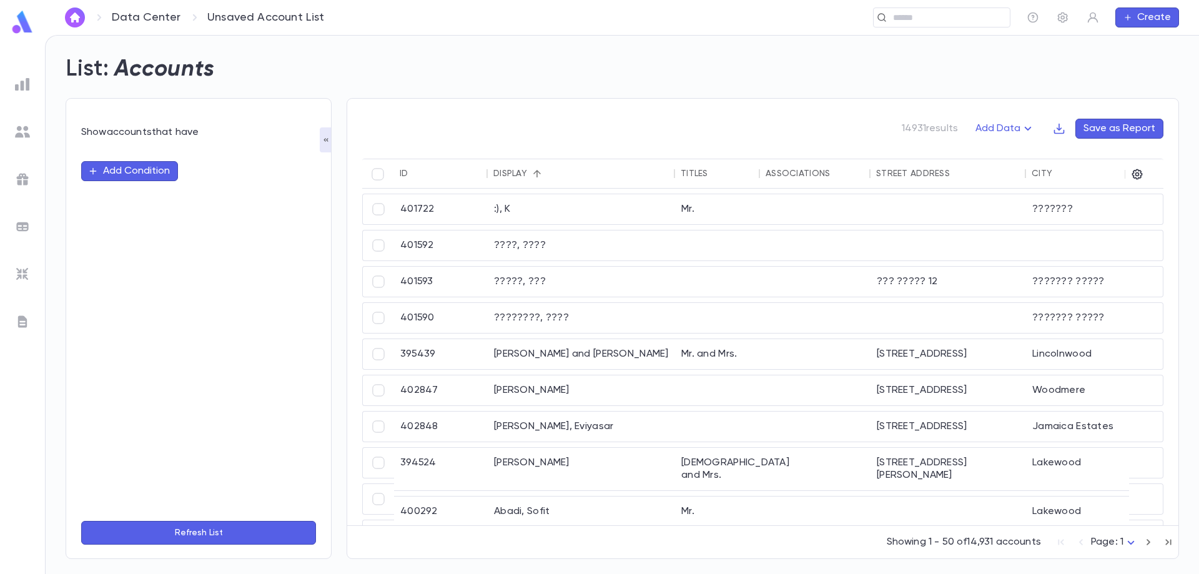
click at [139, 172] on button "Add Condition" at bounding box center [129, 171] width 97 height 20
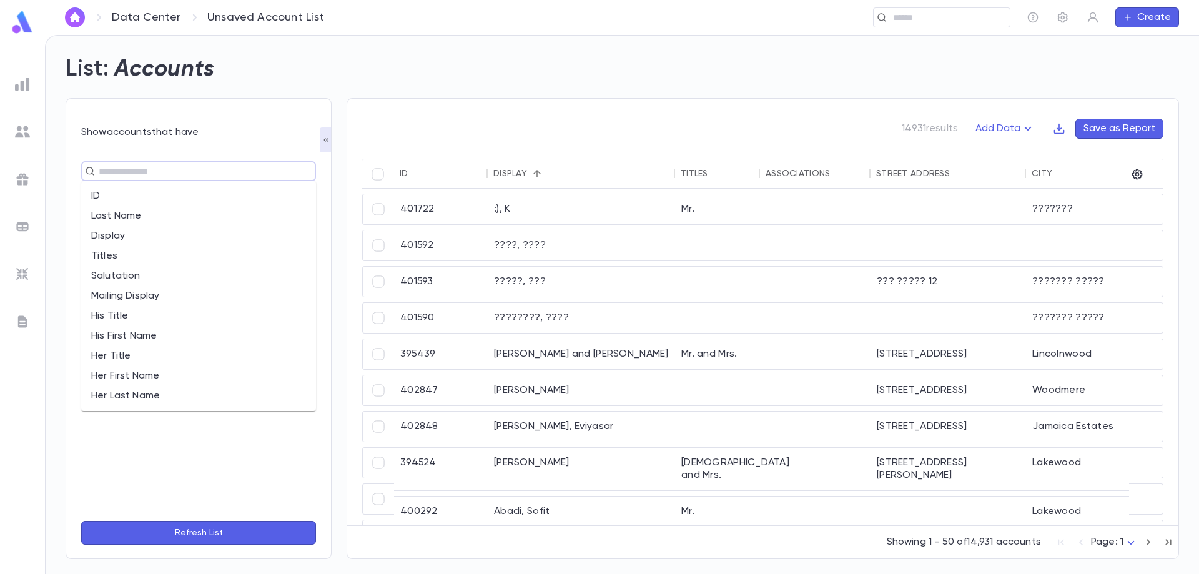
click at [141, 172] on input "text" at bounding box center [193, 170] width 197 height 17
click at [136, 211] on li "Last Name" at bounding box center [198, 216] width 235 height 20
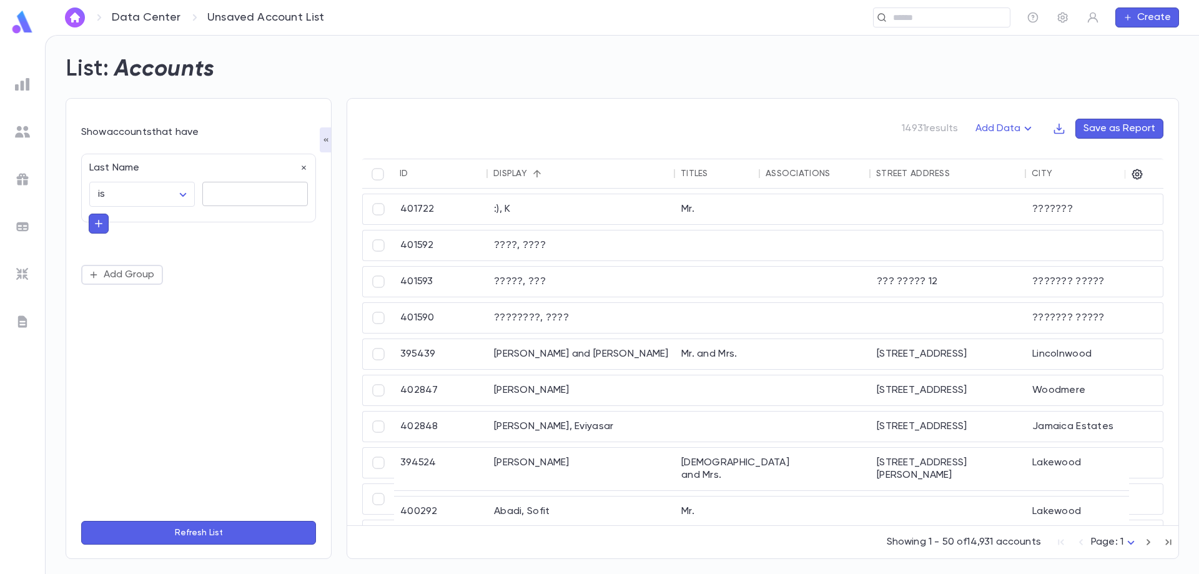
click at [288, 194] on textarea at bounding box center [255, 194] width 88 height 24
type textarea "*******"
click at [189, 526] on button "Refresh List" at bounding box center [198, 533] width 235 height 24
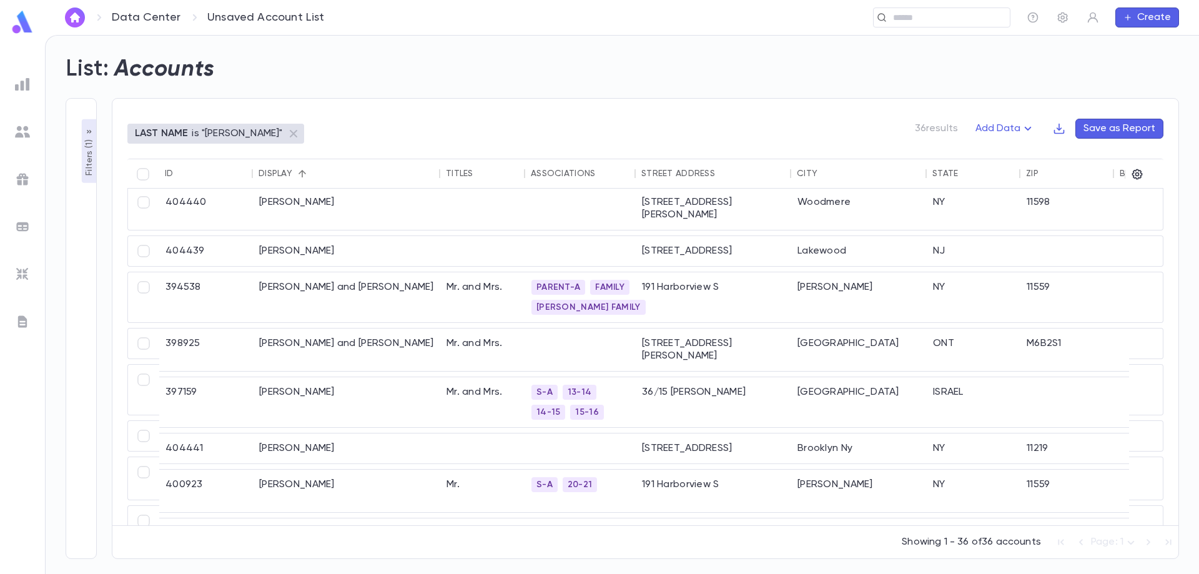
scroll to position [1000, 0]
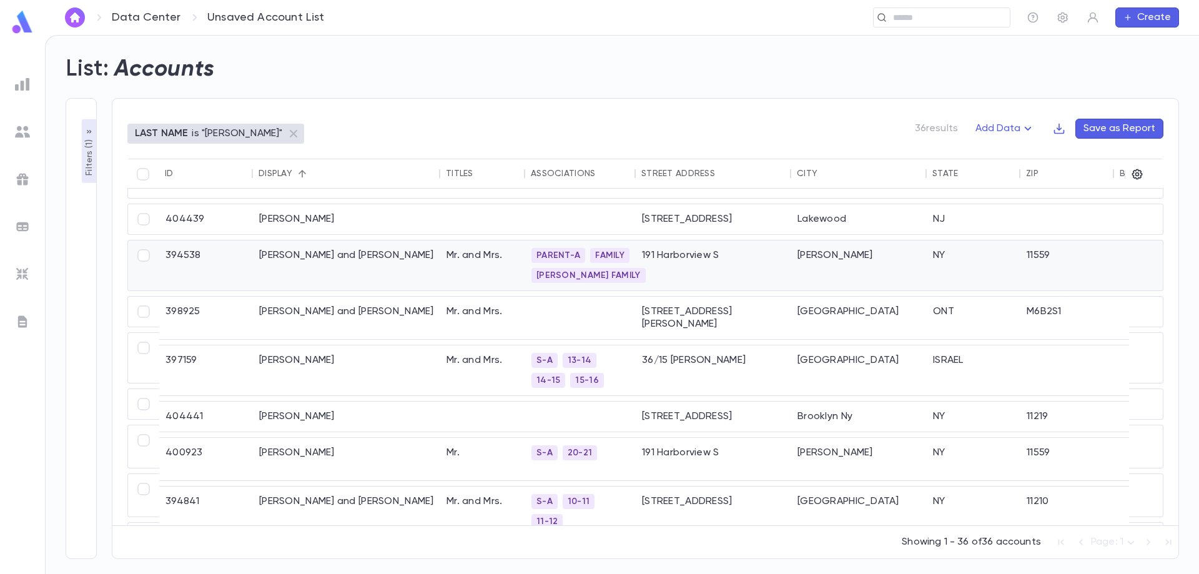
click at [325, 252] on div "[PERSON_NAME] and [PERSON_NAME]" at bounding box center [346, 266] width 187 height 50
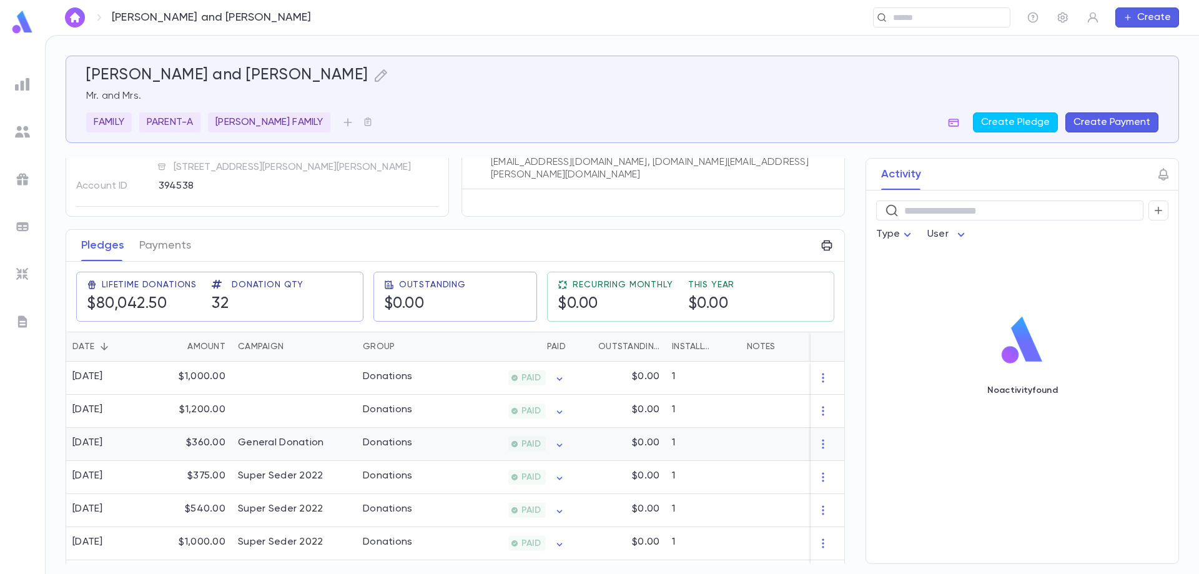
scroll to position [96, 0]
click at [560, 384] on icon "button" at bounding box center [560, 381] width 6 height 3
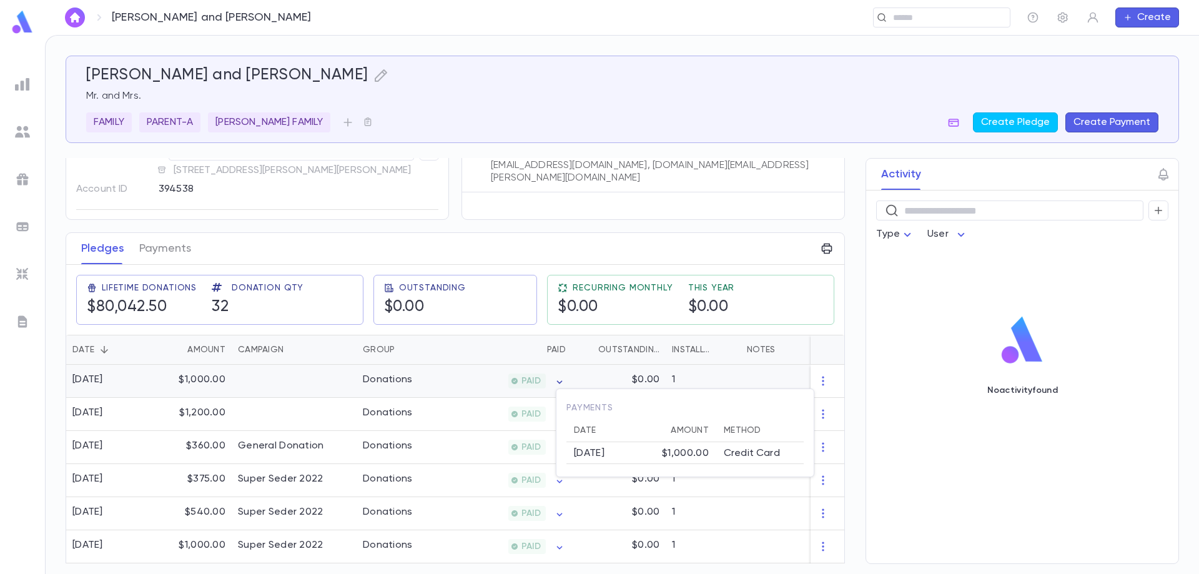
click at [560, 384] on div at bounding box center [599, 287] width 1199 height 574
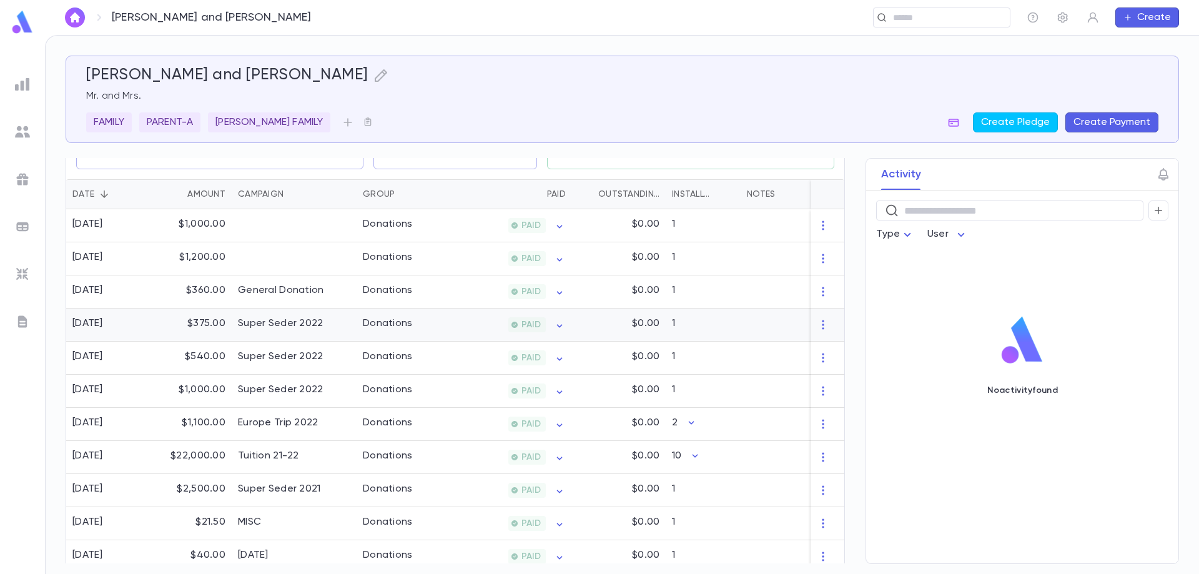
scroll to position [221, 0]
